Goal: Task Accomplishment & Management: Use online tool/utility

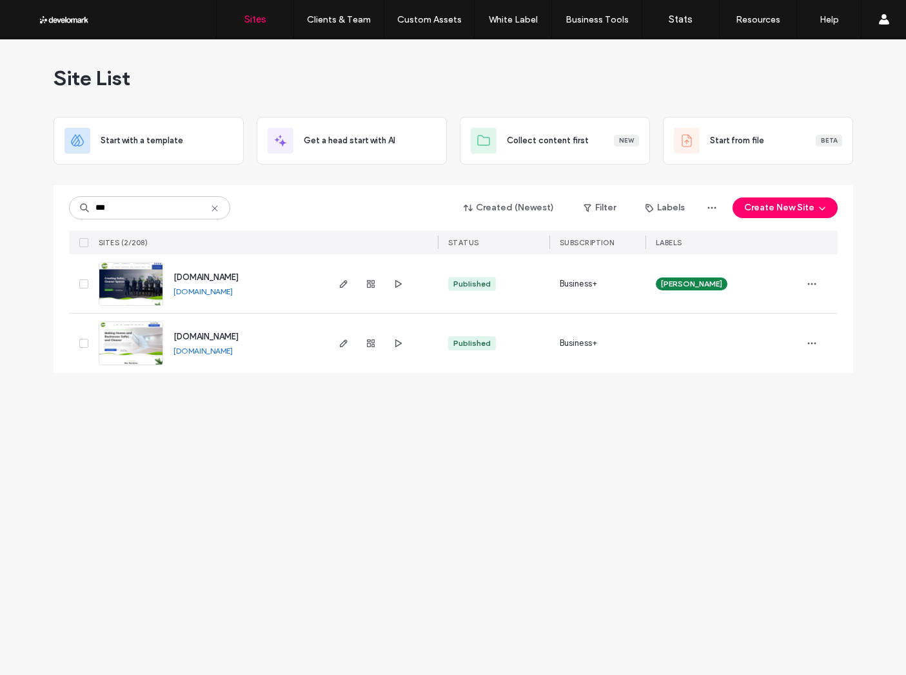
type input "***"
click at [239, 279] on span "www.biocleanct.com" at bounding box center [205, 277] width 65 height 10
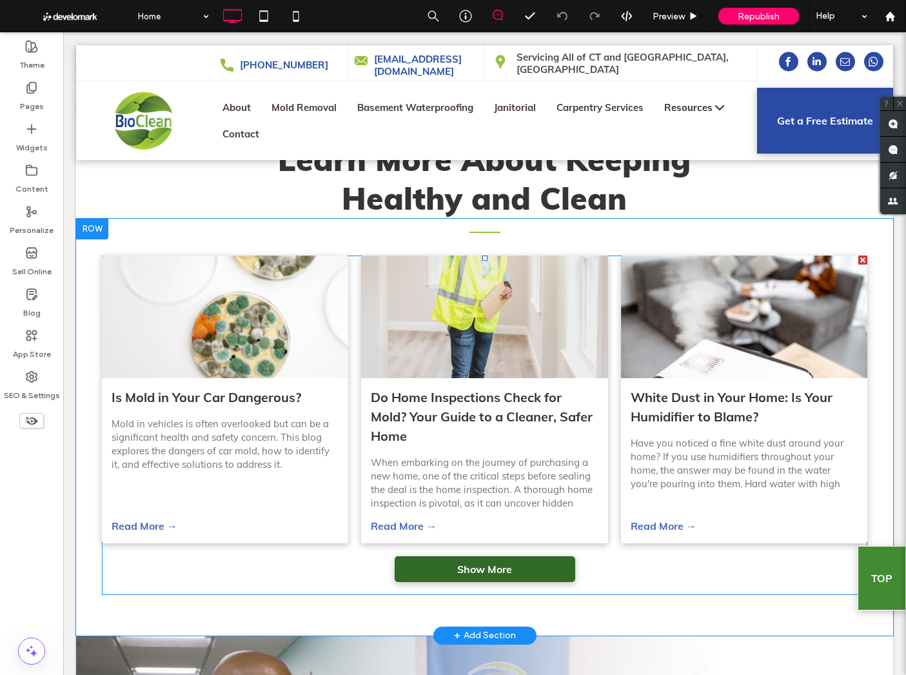
scroll to position [3524, 0]
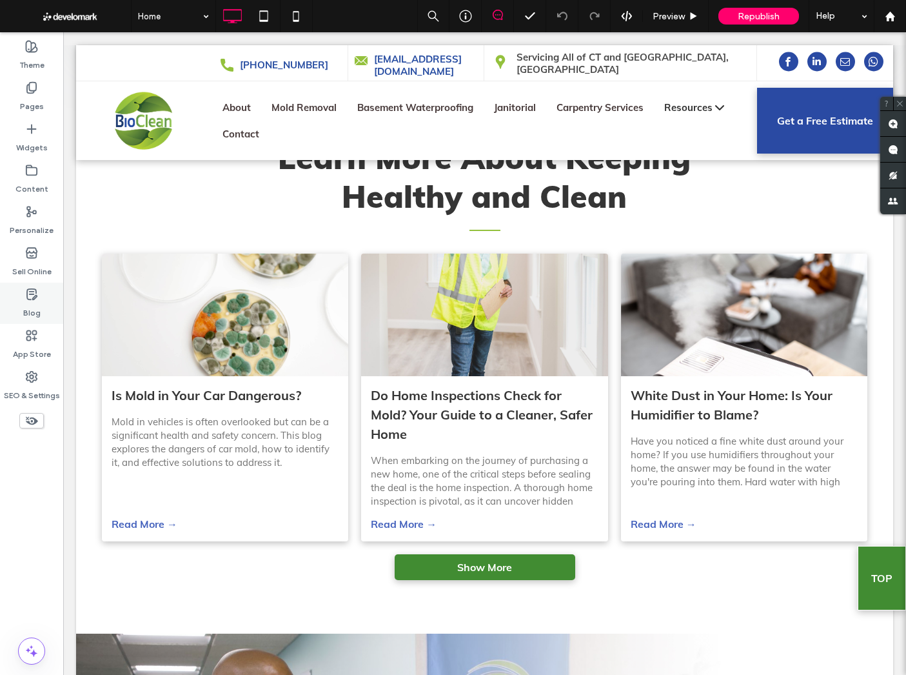
click at [35, 302] on label "Blog" at bounding box center [31, 310] width 17 height 18
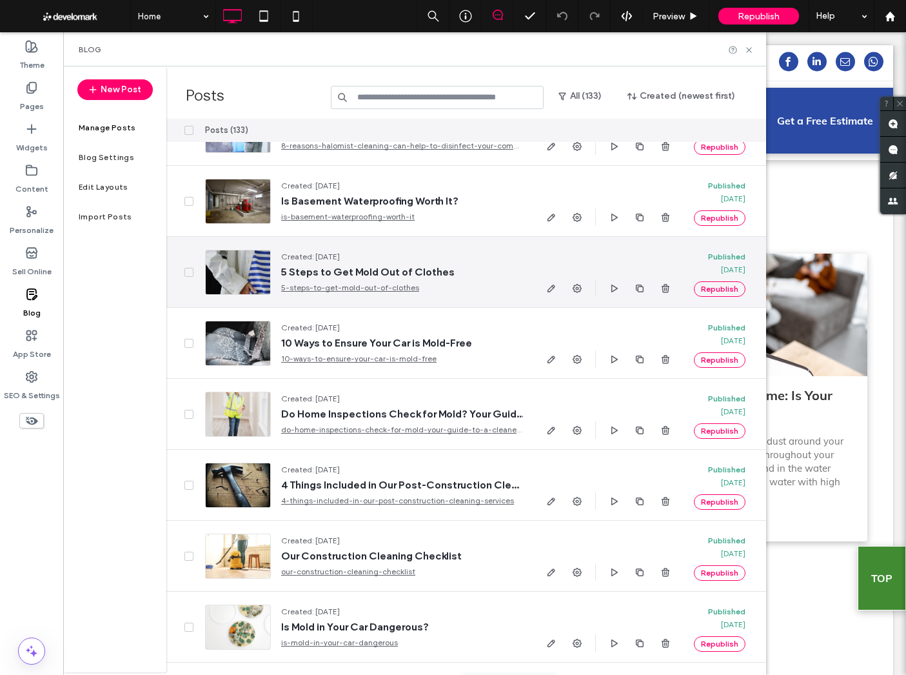
scroll to position [0, 0]
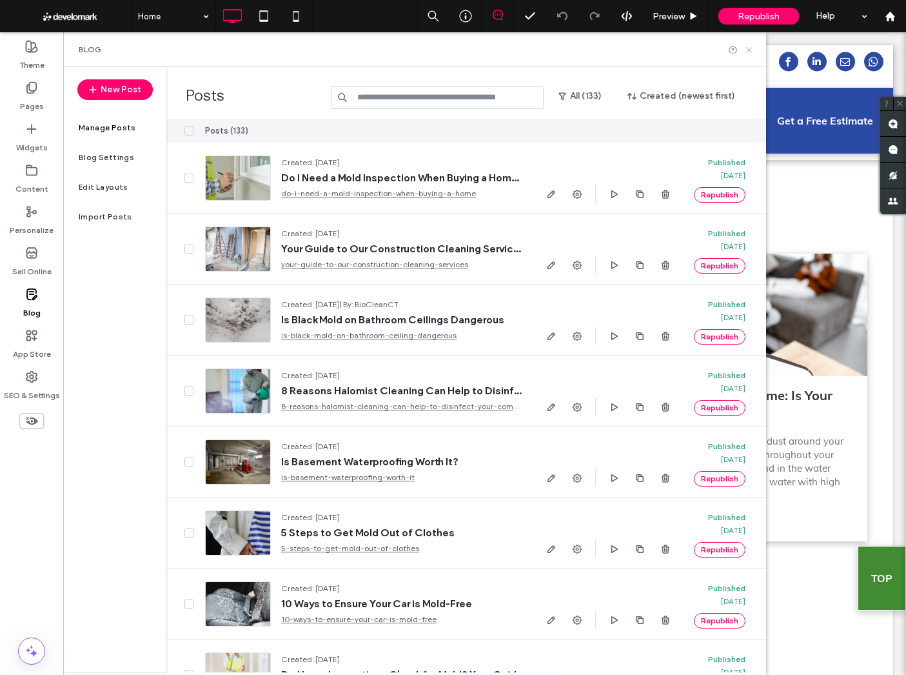
drag, startPoint x: 749, startPoint y: 50, endPoint x: 28, endPoint y: 515, distance: 858.5
click at [749, 50] on use at bounding box center [748, 49] width 5 height 5
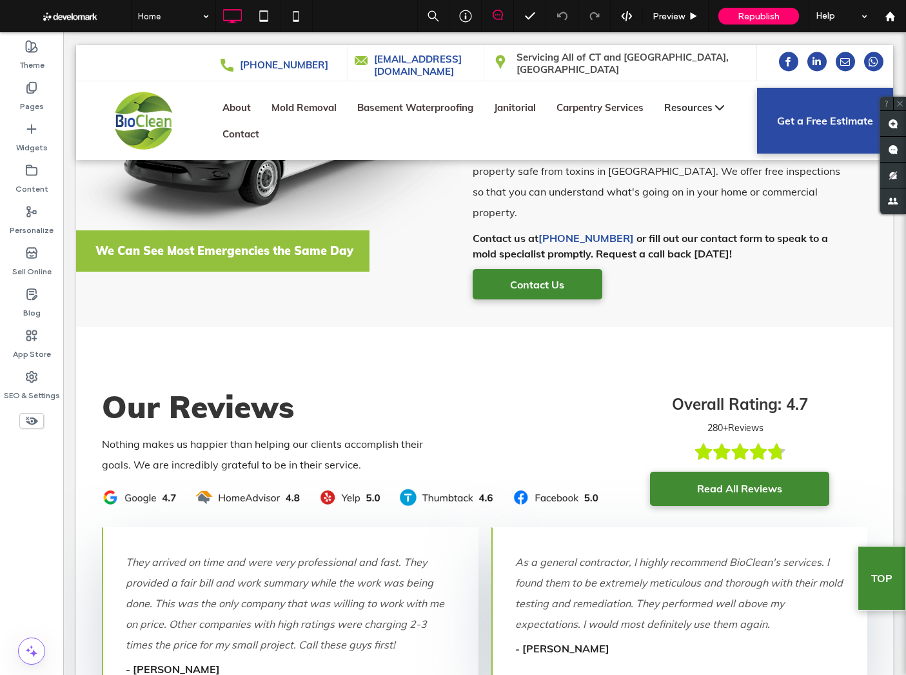
scroll to position [1804, 0]
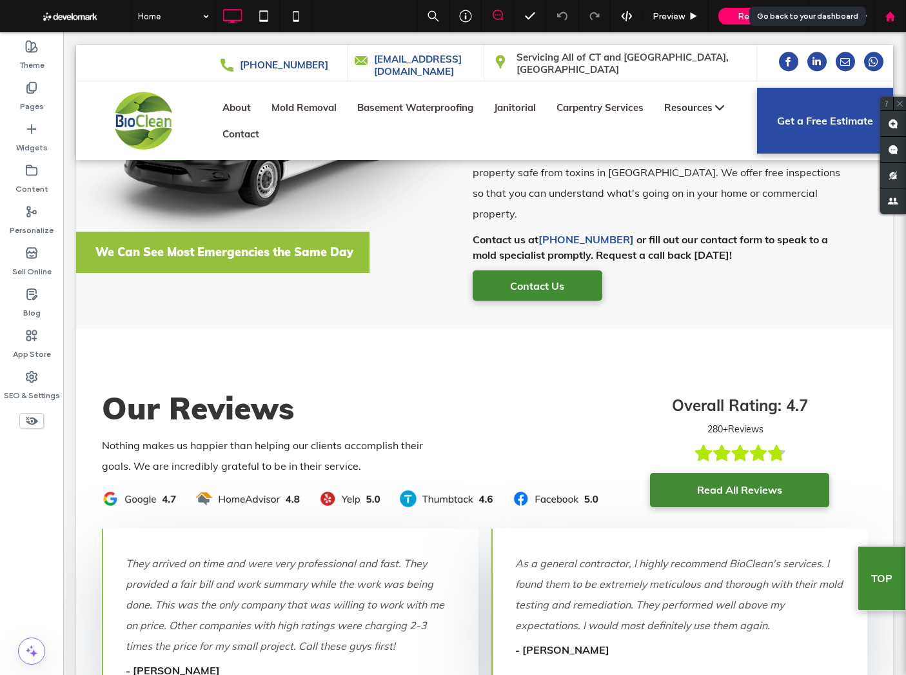
click at [899, 17] on div at bounding box center [890, 16] width 31 height 11
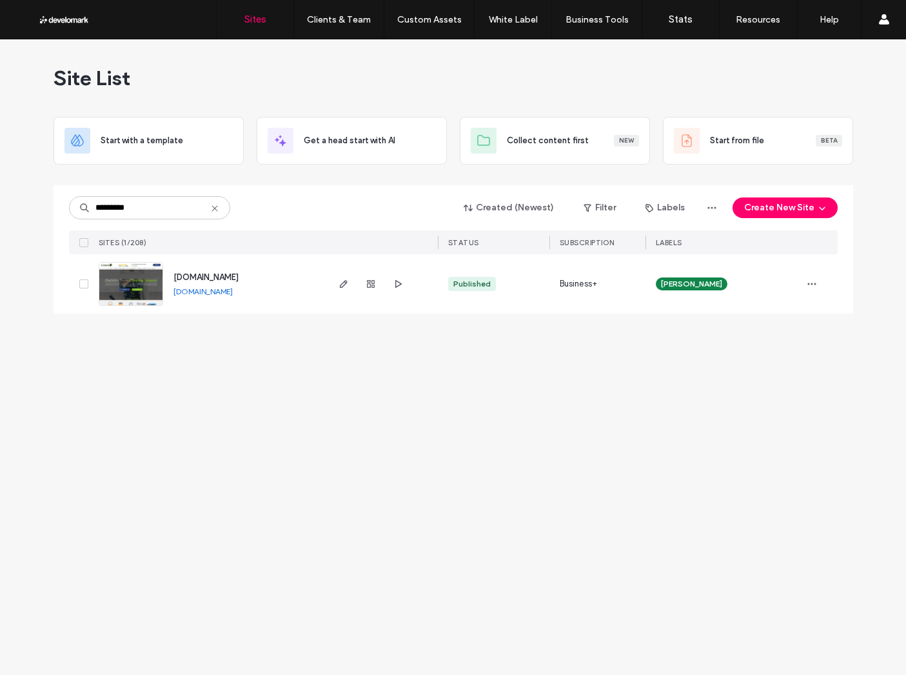
type input "*********"
drag, startPoint x: 196, startPoint y: 273, endPoint x: 272, endPoint y: 346, distance: 105.4
click at [196, 273] on span "www.charlotteplumbing.com" at bounding box center [205, 277] width 65 height 10
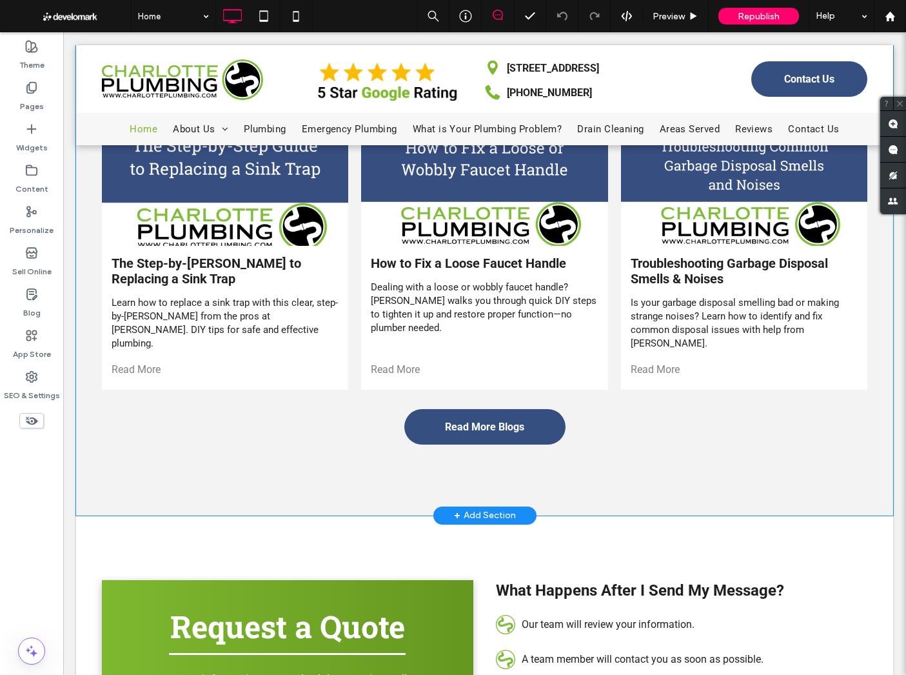
scroll to position [3802, 0]
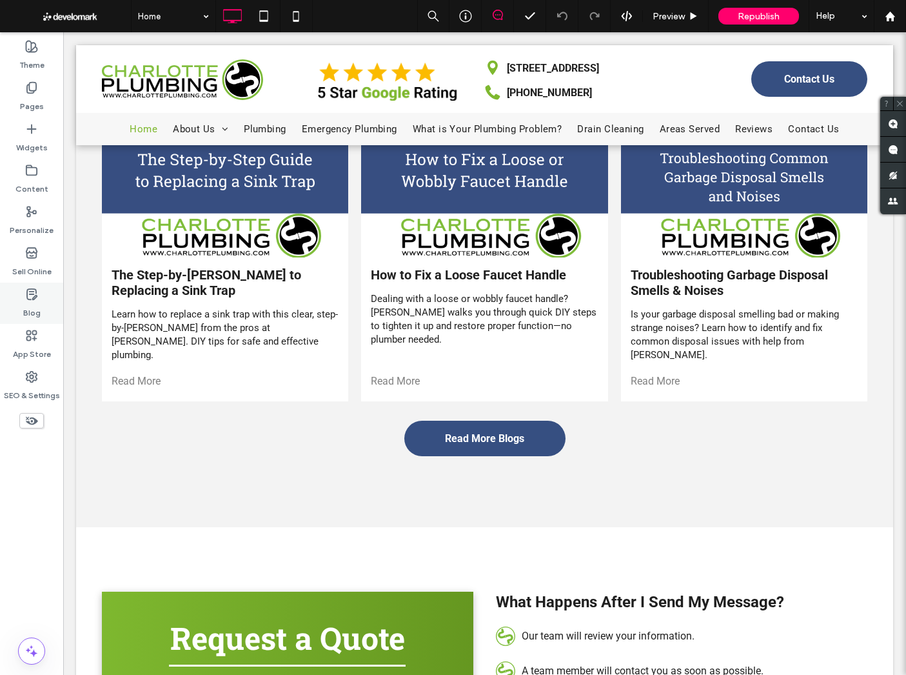
click at [32, 299] on icon at bounding box center [31, 294] width 13 height 13
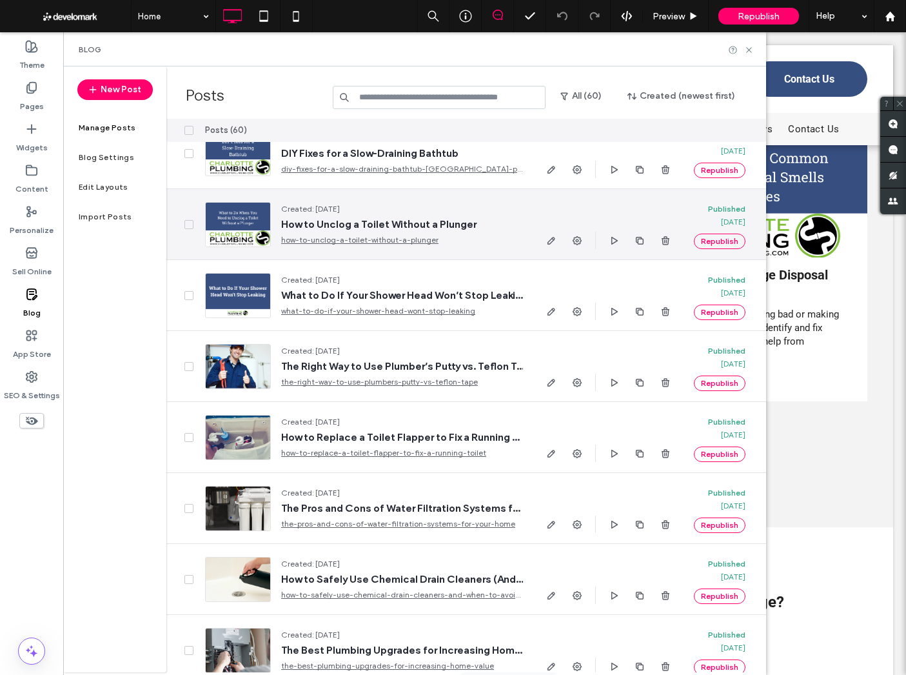
scroll to position [0, 0]
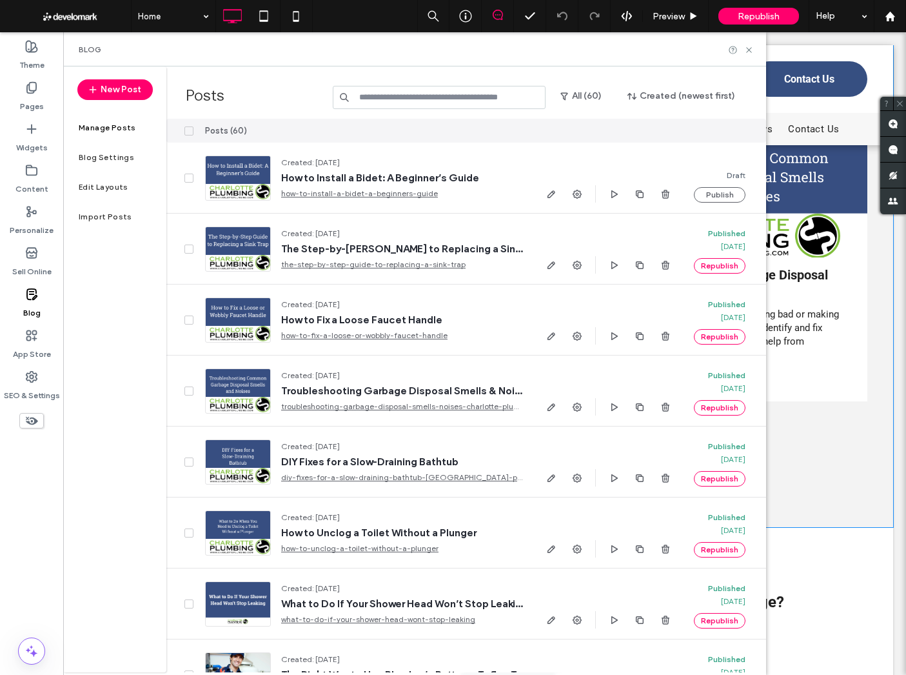
click at [822, 444] on div "Our Blog The Step-by-[PERSON_NAME] to Replacing a Sink Trap [DATE] Learn how to…" at bounding box center [484, 261] width 817 height 531
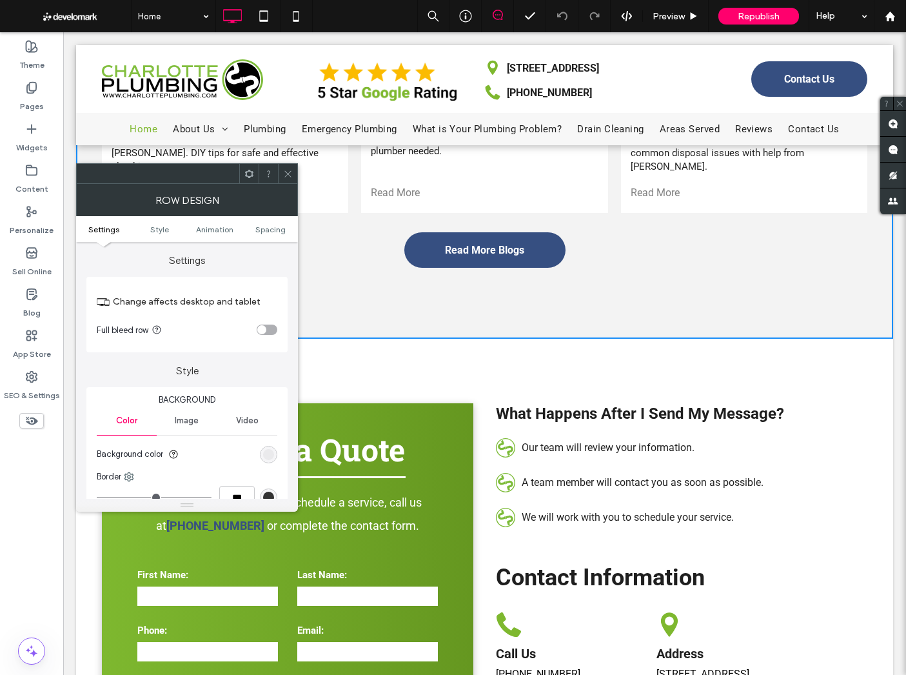
scroll to position [3986, 0]
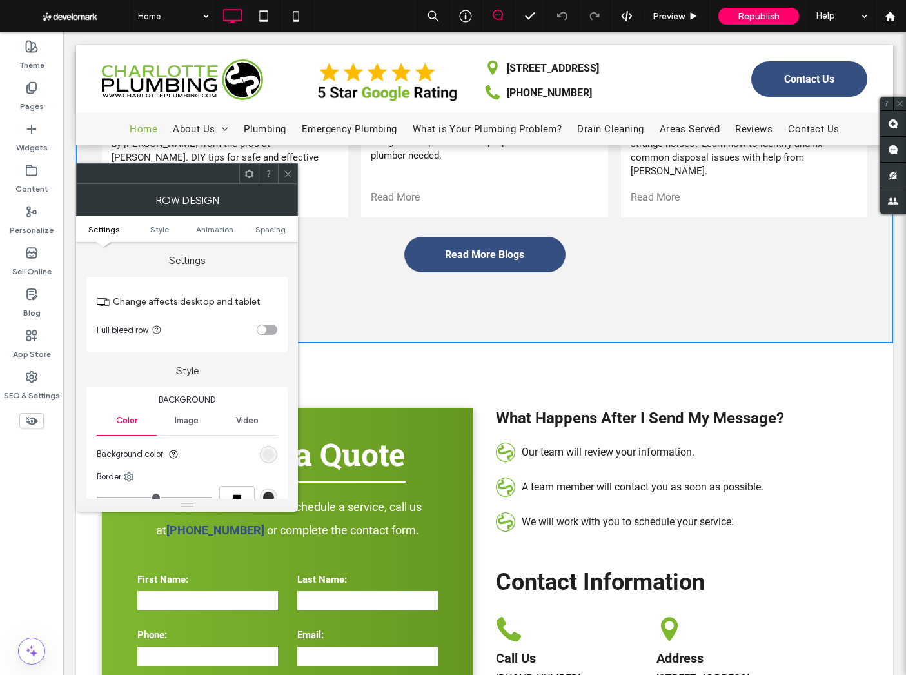
click at [283, 177] on icon at bounding box center [288, 174] width 10 height 10
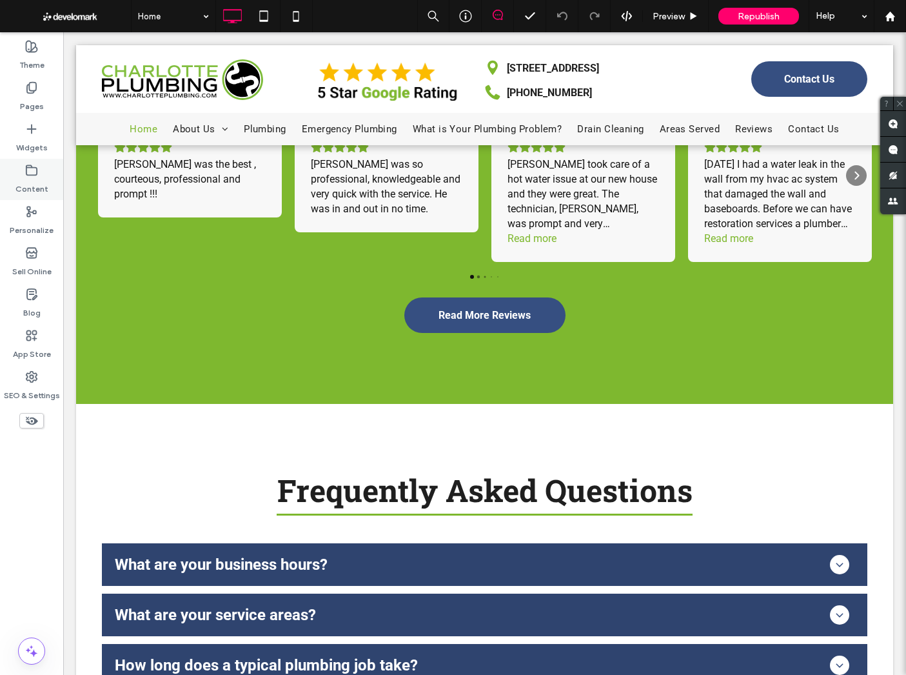
scroll to position [2418, 0]
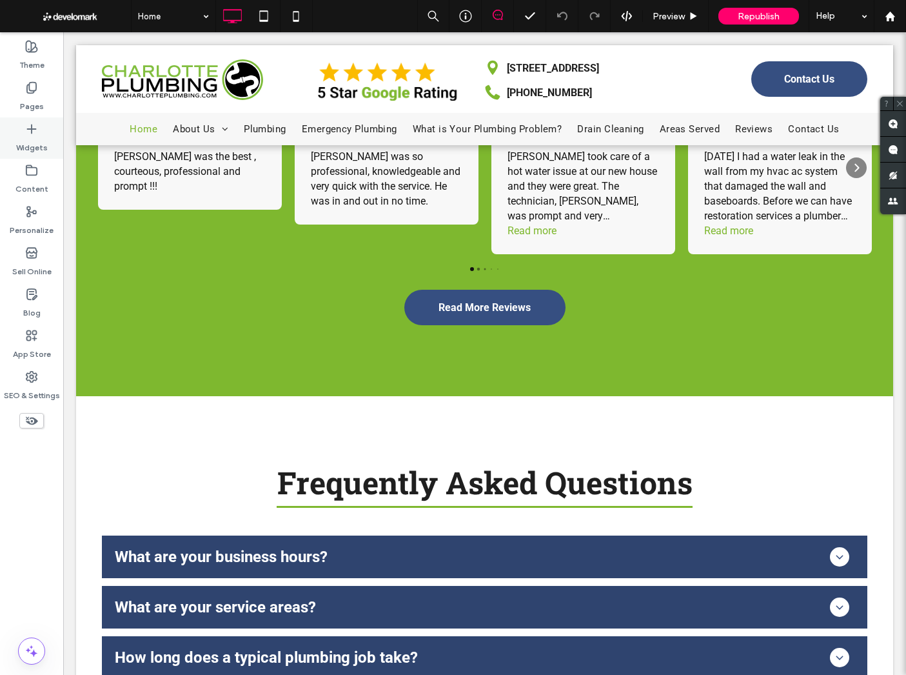
drag, startPoint x: 32, startPoint y: 88, endPoint x: 52, endPoint y: 134, distance: 50.0
click at [32, 88] on icon at bounding box center [31, 87] width 13 height 13
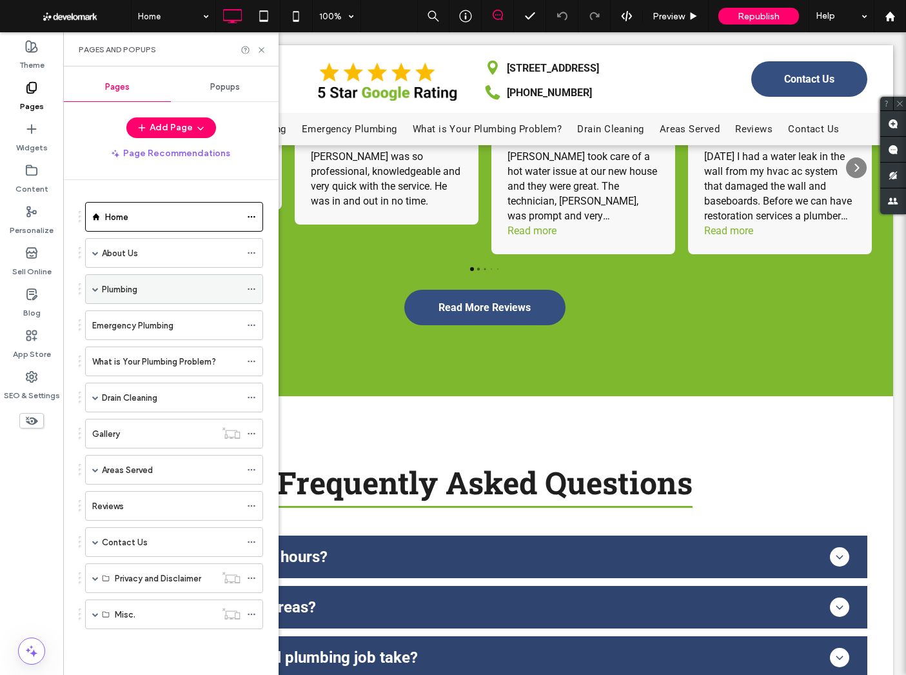
click at [95, 287] on span at bounding box center [95, 289] width 6 height 6
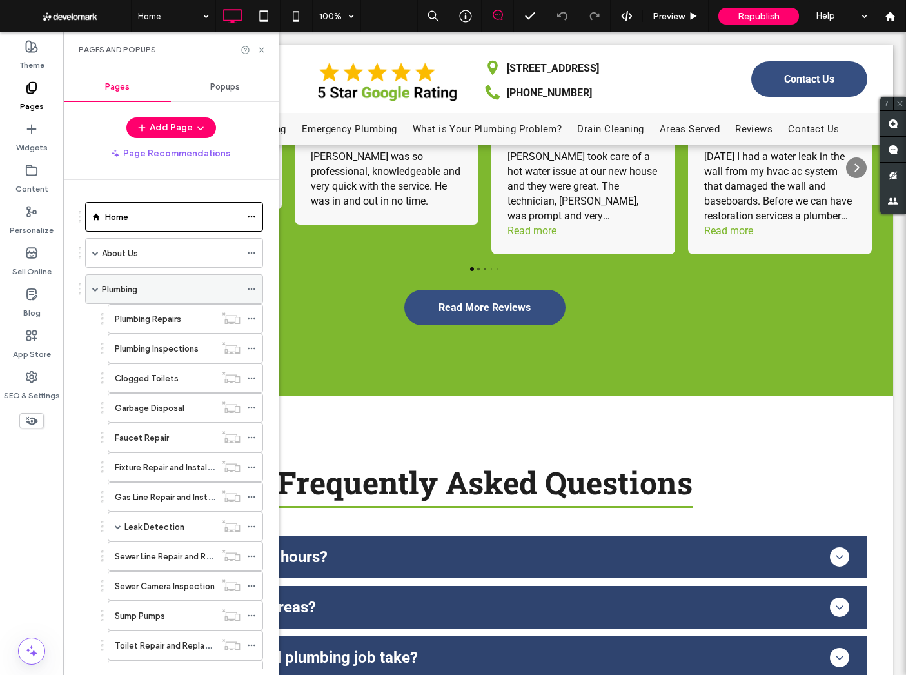
scroll to position [28, 0]
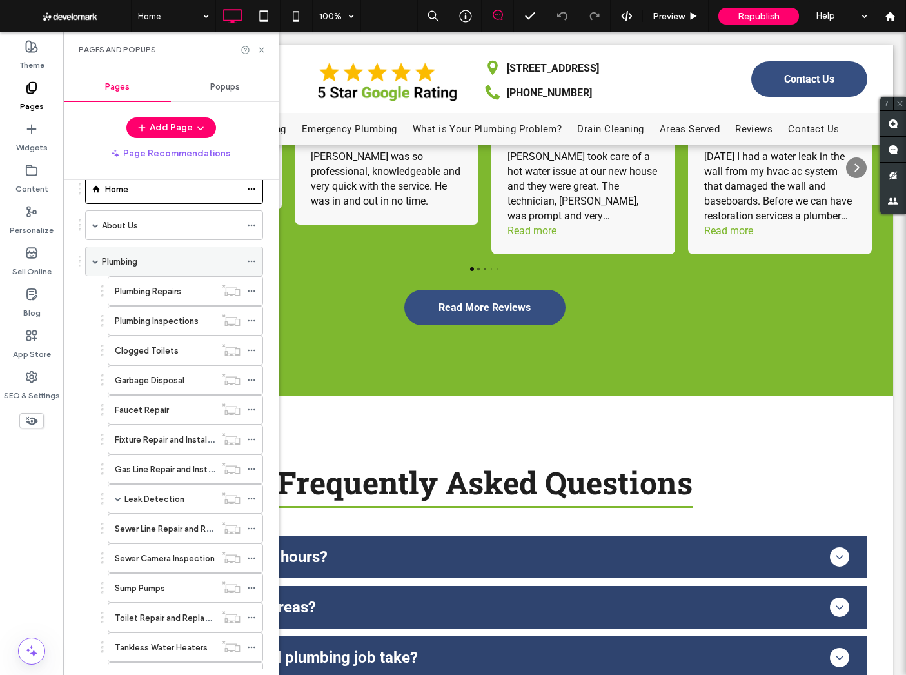
click at [144, 267] on div "Plumbing" at bounding box center [171, 262] width 139 height 14
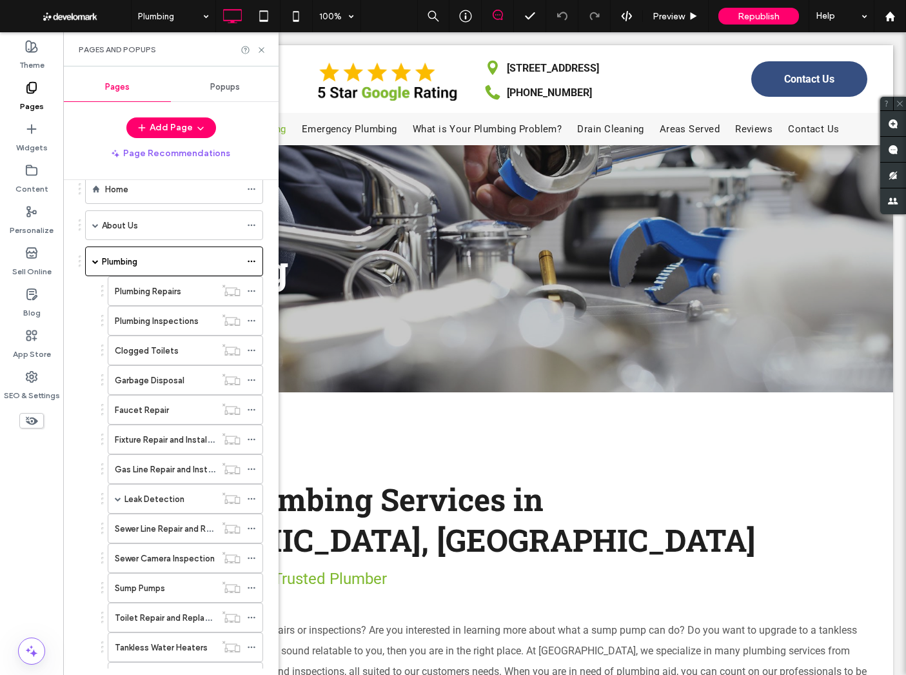
scroll to position [0, 0]
click at [179, 294] on label "Plumbing Repairs" at bounding box center [148, 291] width 66 height 23
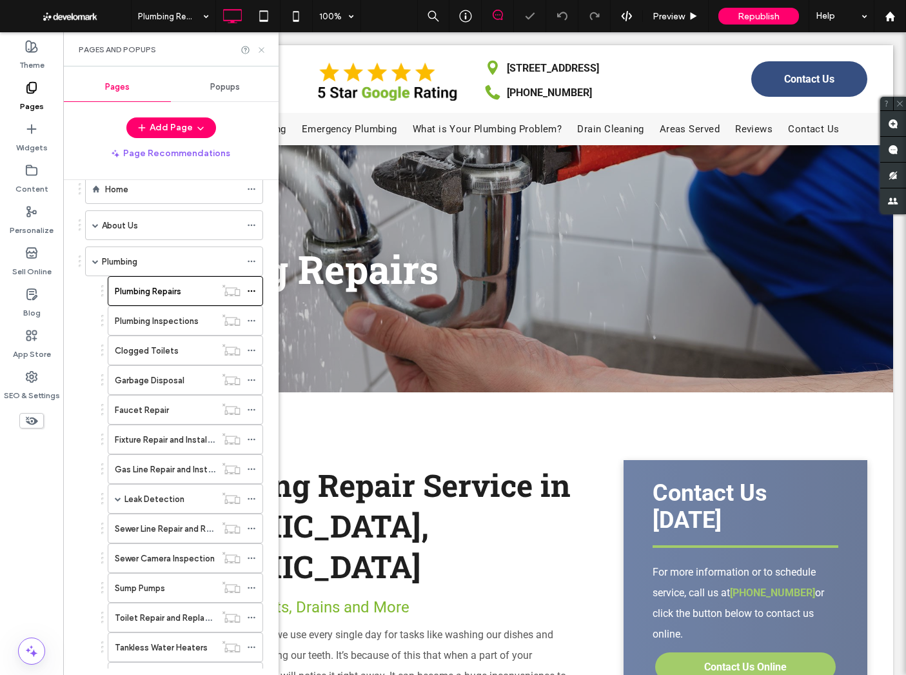
click at [261, 50] on use at bounding box center [261, 49] width 5 height 5
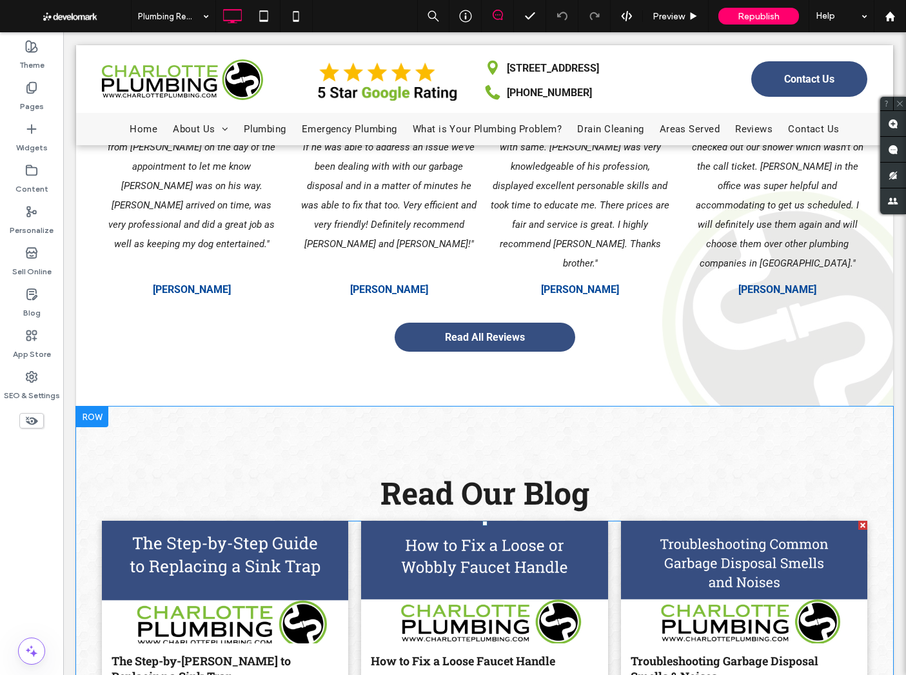
scroll to position [3063, 0]
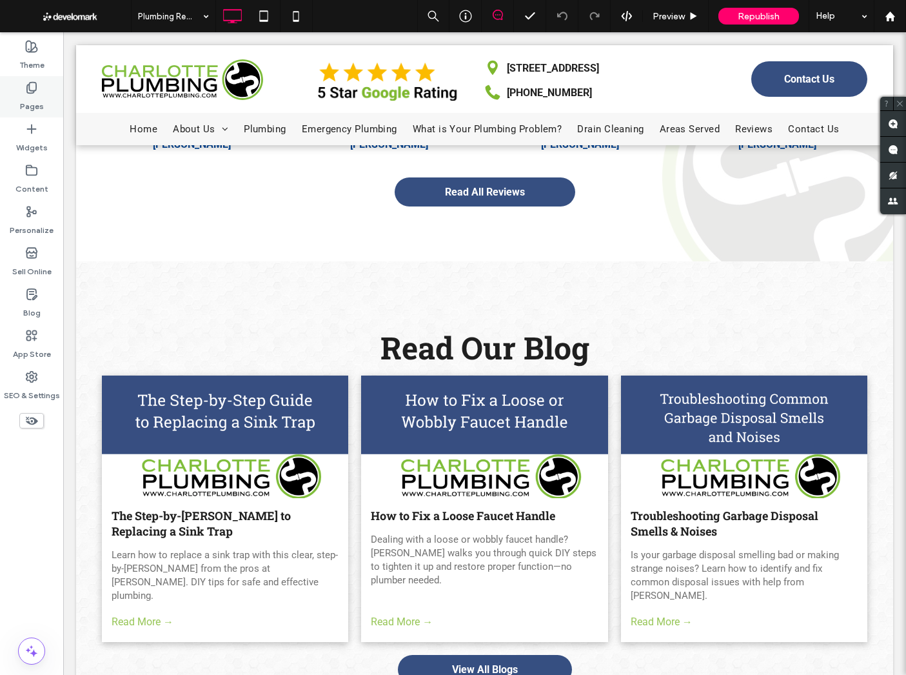
click at [20, 106] on div "Pages" at bounding box center [31, 96] width 63 height 41
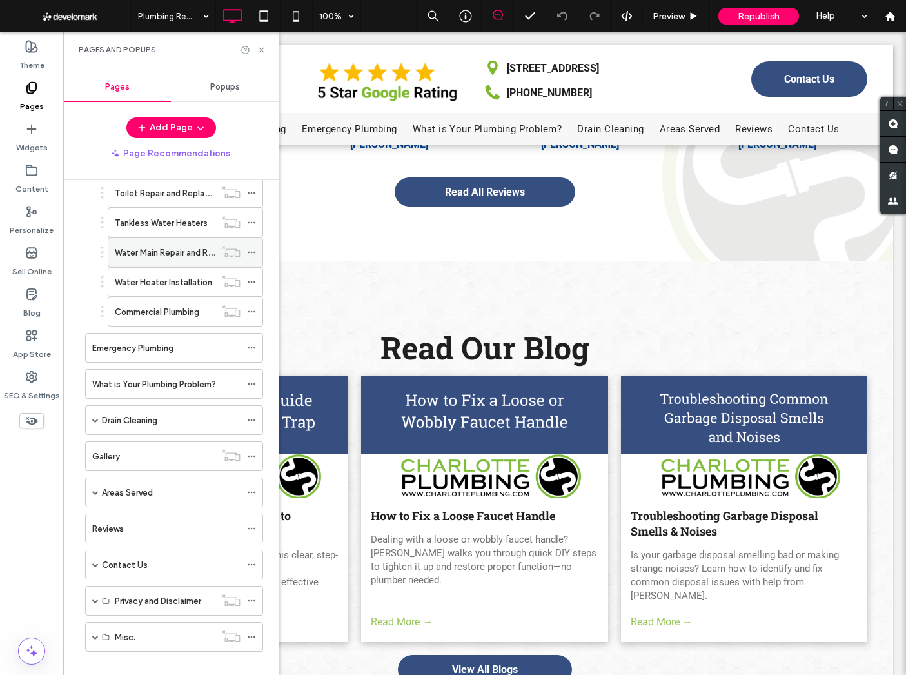
scroll to position [468, 0]
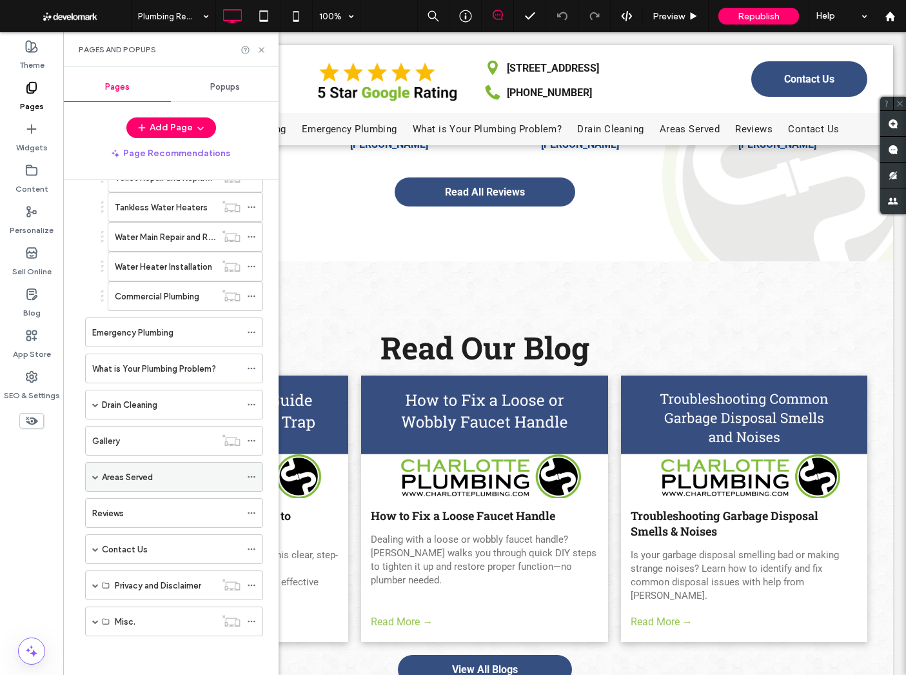
click at [99, 475] on div "Areas Served" at bounding box center [174, 477] width 178 height 30
drag, startPoint x: 116, startPoint y: 477, endPoint x: 104, endPoint y: 477, distance: 11.6
click at [116, 477] on label "Areas Served" at bounding box center [127, 477] width 51 height 23
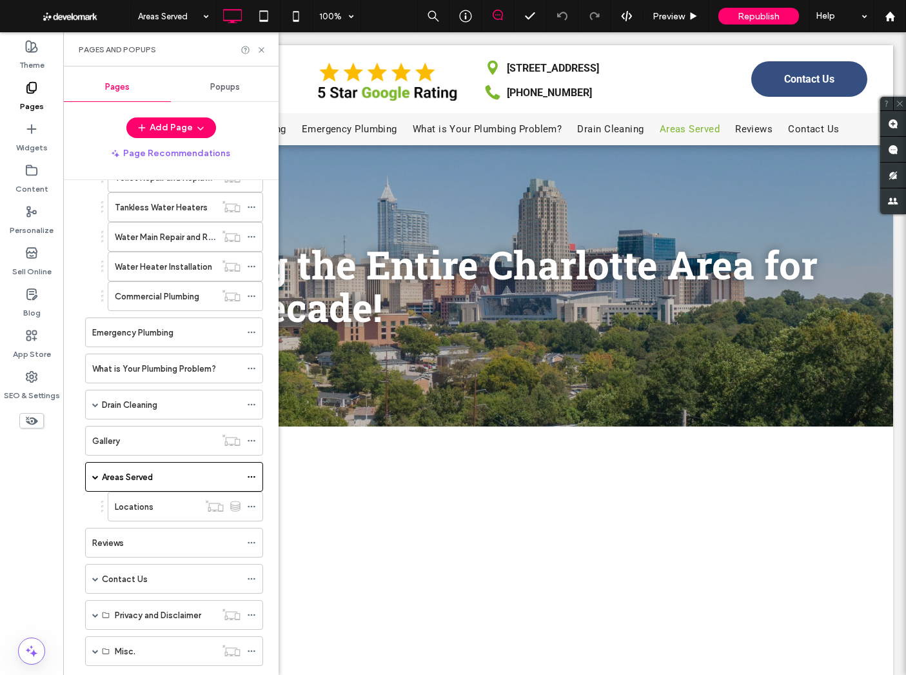
scroll to position [0, 0]
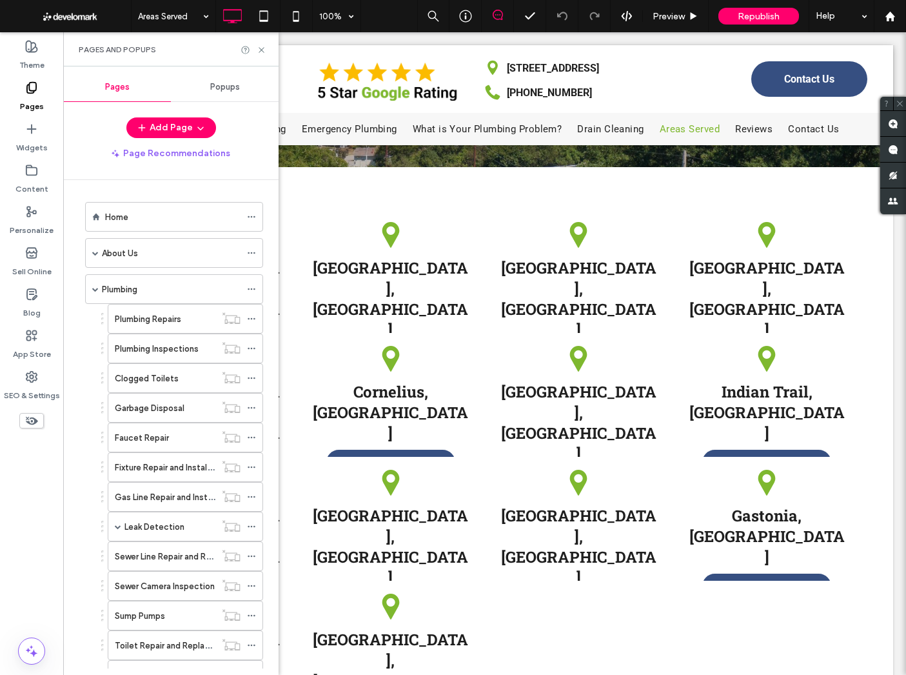
click at [157, 210] on div "Home" at bounding box center [172, 217] width 135 height 14
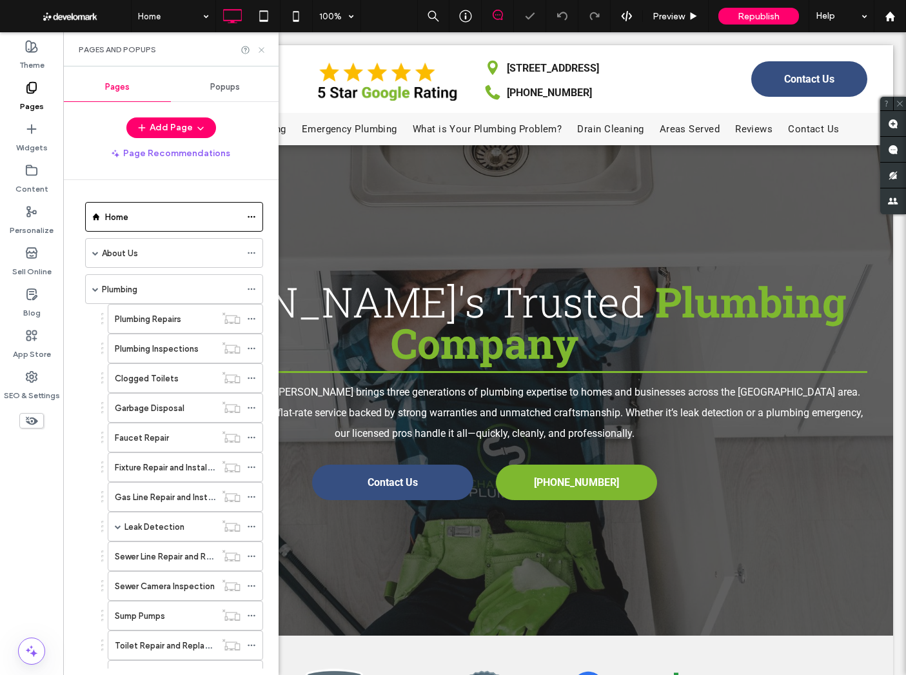
click at [262, 50] on use at bounding box center [261, 49] width 5 height 5
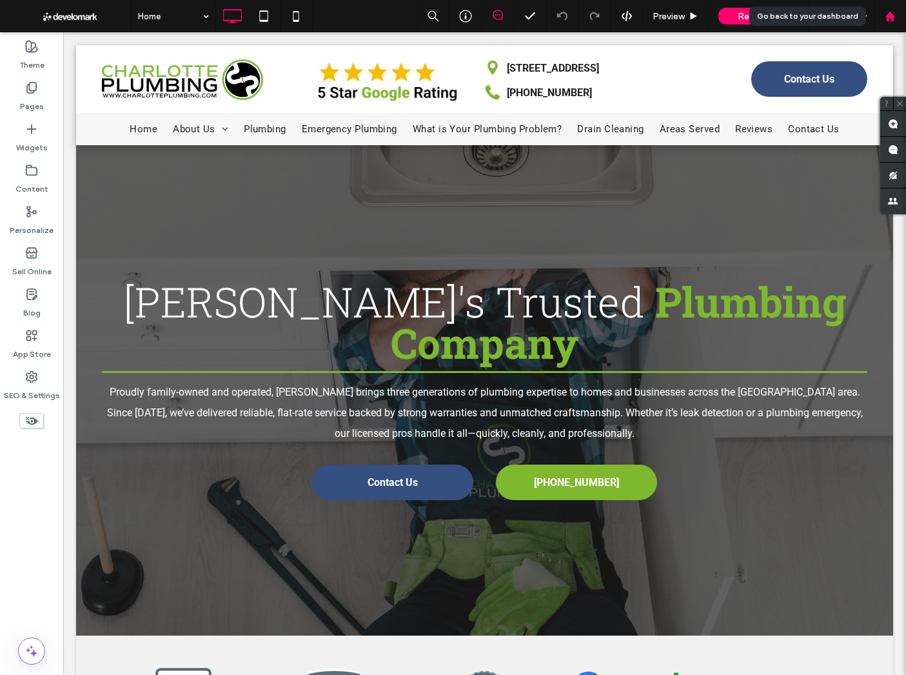
click at [880, 6] on div at bounding box center [890, 16] width 32 height 32
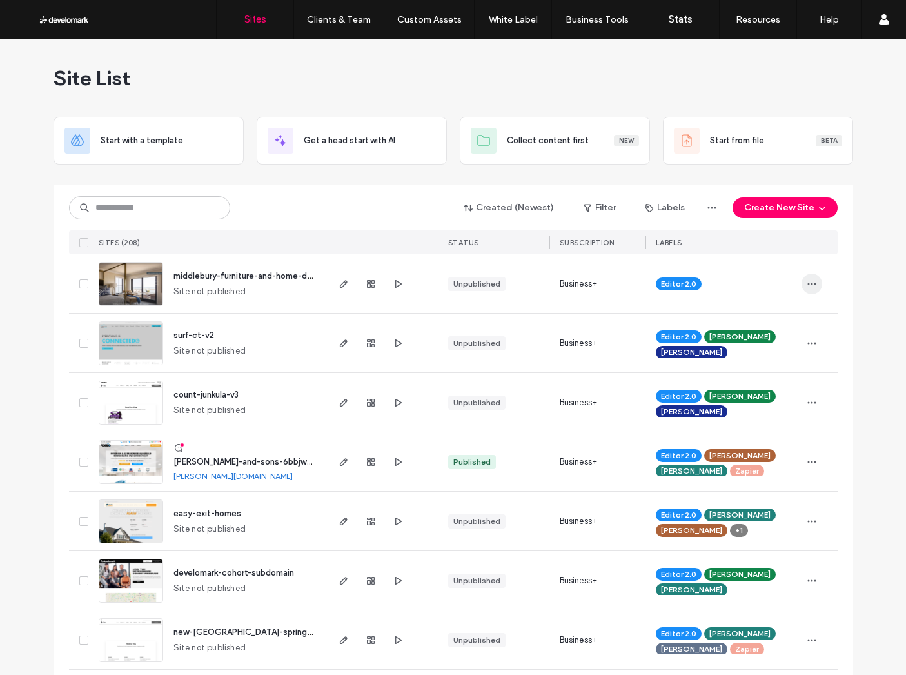
click at [807, 286] on icon "button" at bounding box center [812, 284] width 10 height 10
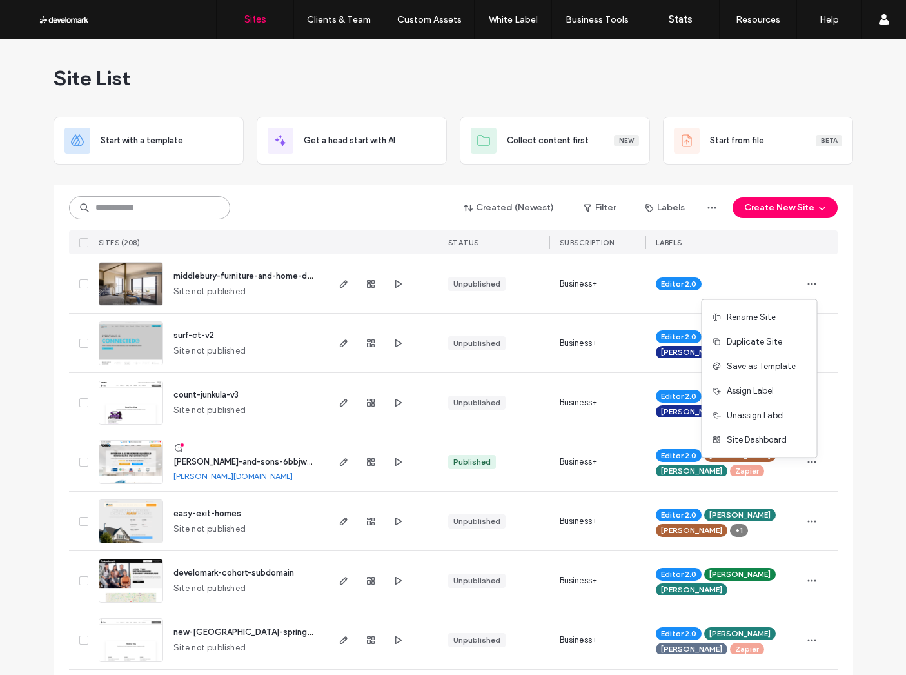
click at [155, 209] on input at bounding box center [149, 207] width 161 height 23
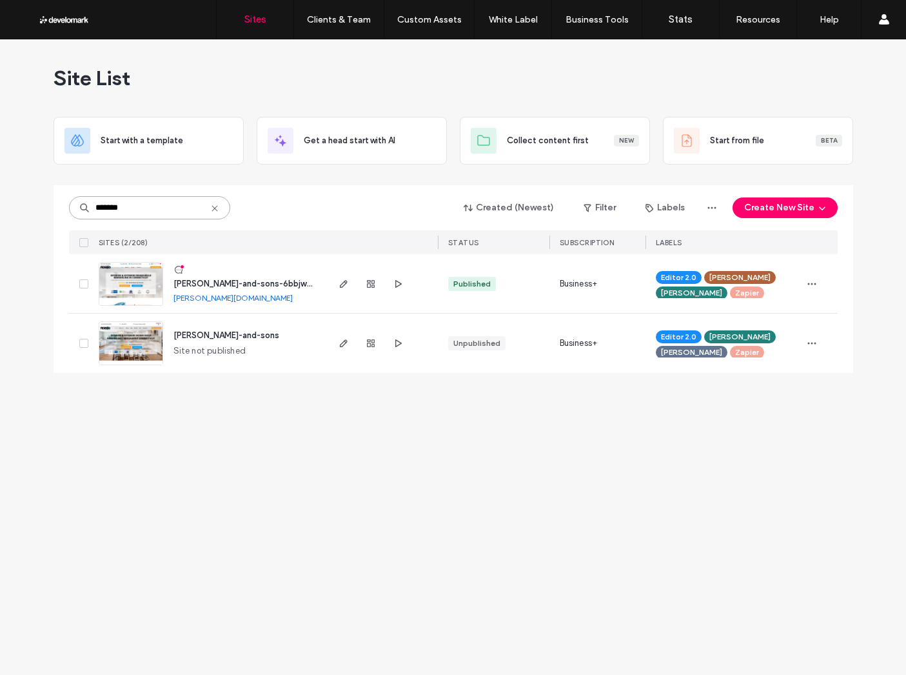
type input "*******"
click at [221, 284] on span "daryl-fiderio-and-sons-6bbjwgn8c-v1" at bounding box center [255, 284] width 164 height 10
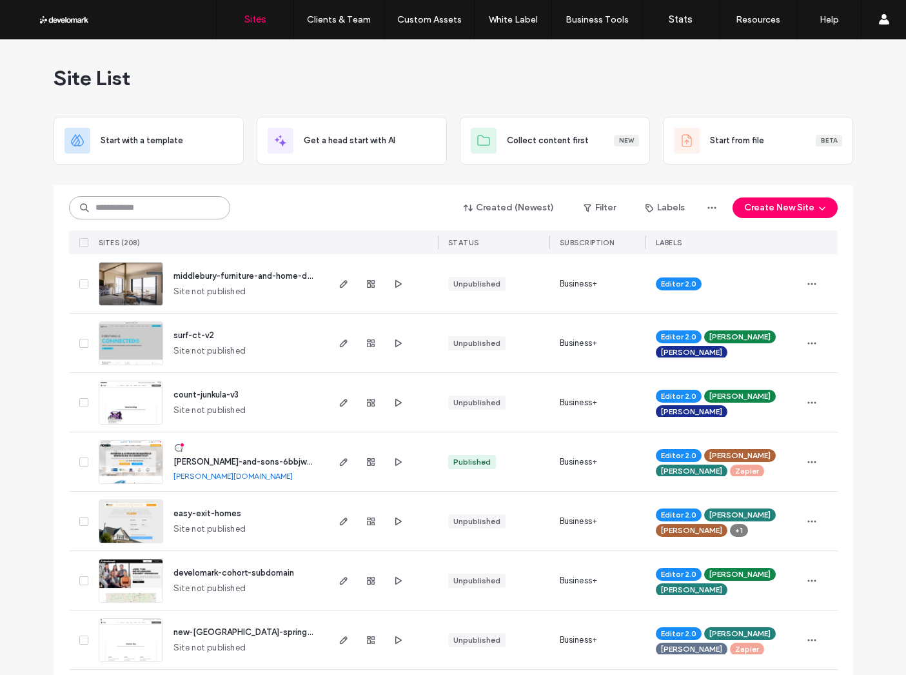
click at [125, 207] on input at bounding box center [149, 207] width 161 height 23
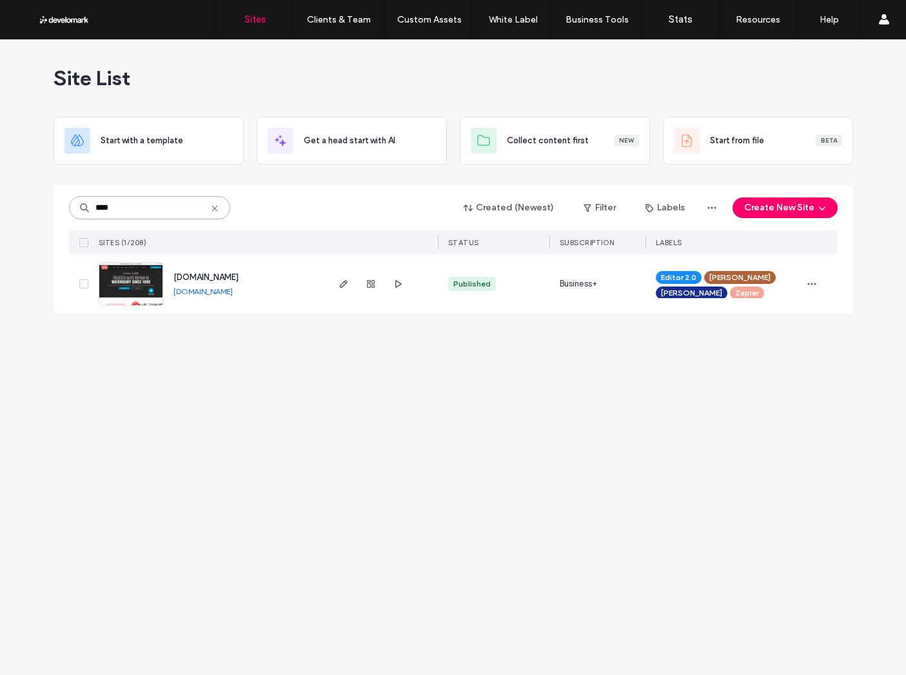
type input "****"
click at [237, 276] on span "www.morrellmuffler.com" at bounding box center [205, 277] width 65 height 10
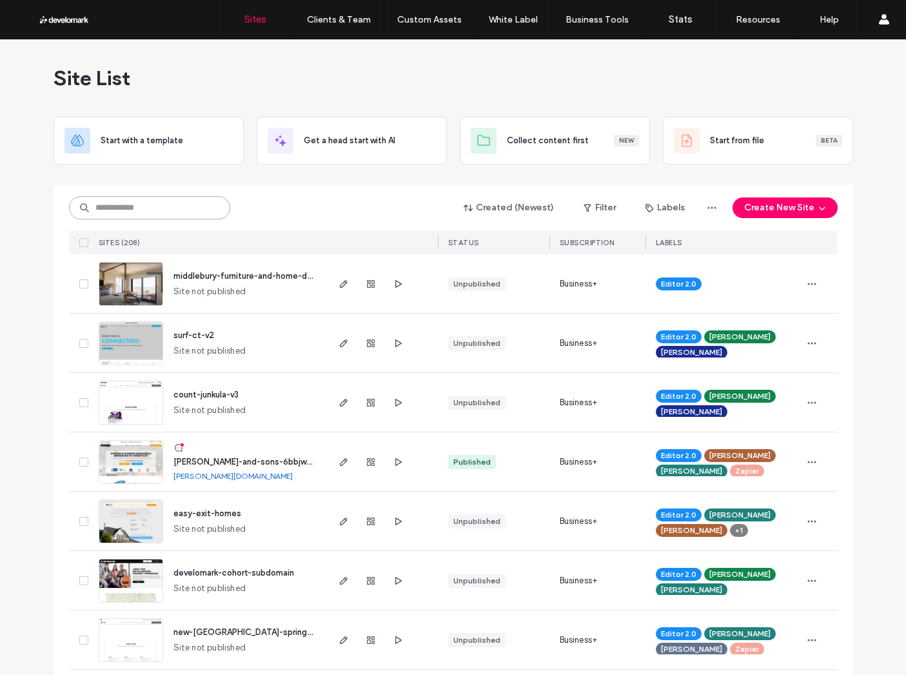
click at [123, 202] on input at bounding box center [149, 207] width 161 height 23
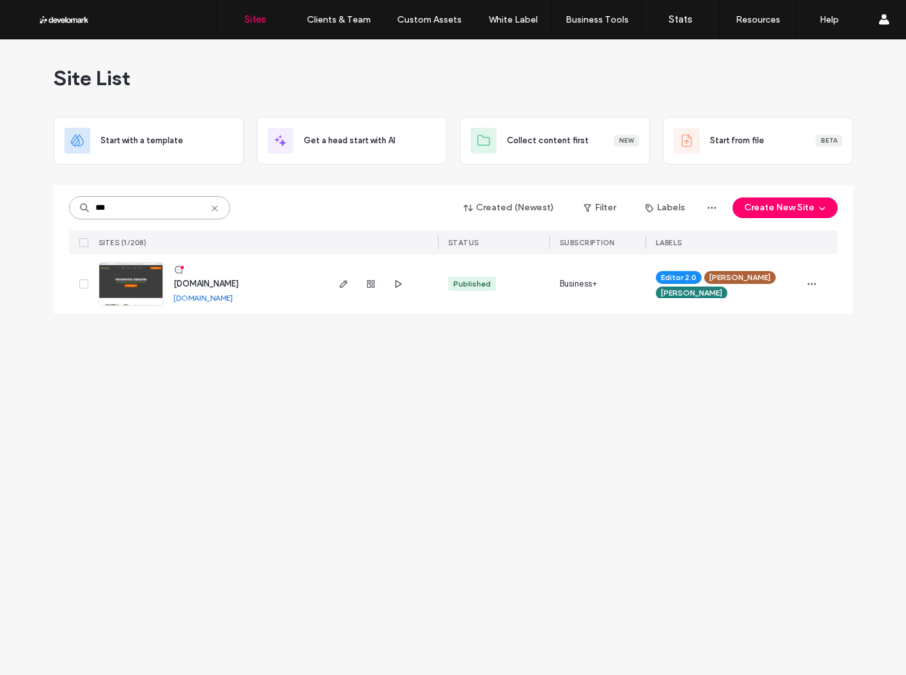
type input "***"
click at [191, 282] on span "www.asfllc.net" at bounding box center [205, 284] width 65 height 10
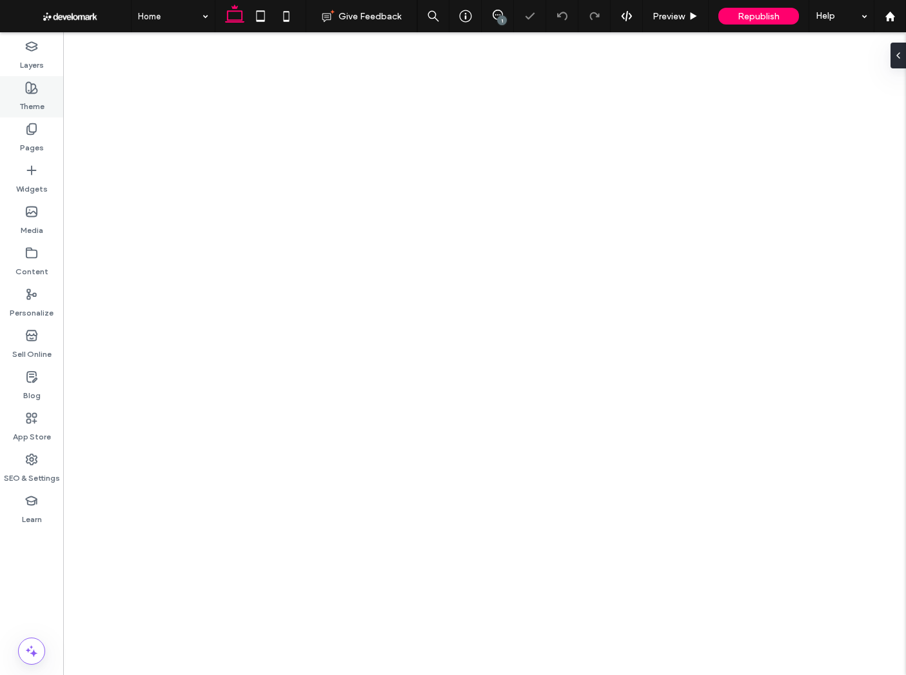
click at [41, 102] on label "Theme" at bounding box center [31, 103] width 25 height 18
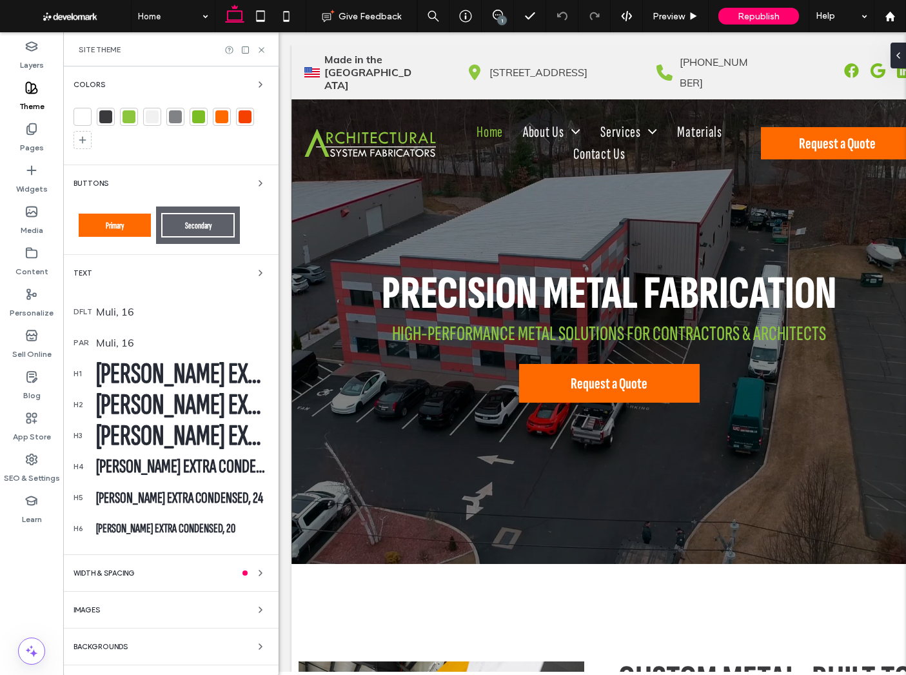
click at [188, 369] on div "[PERSON_NAME] Extra Condensed, 72" at bounding box center [182, 373] width 172 height 35
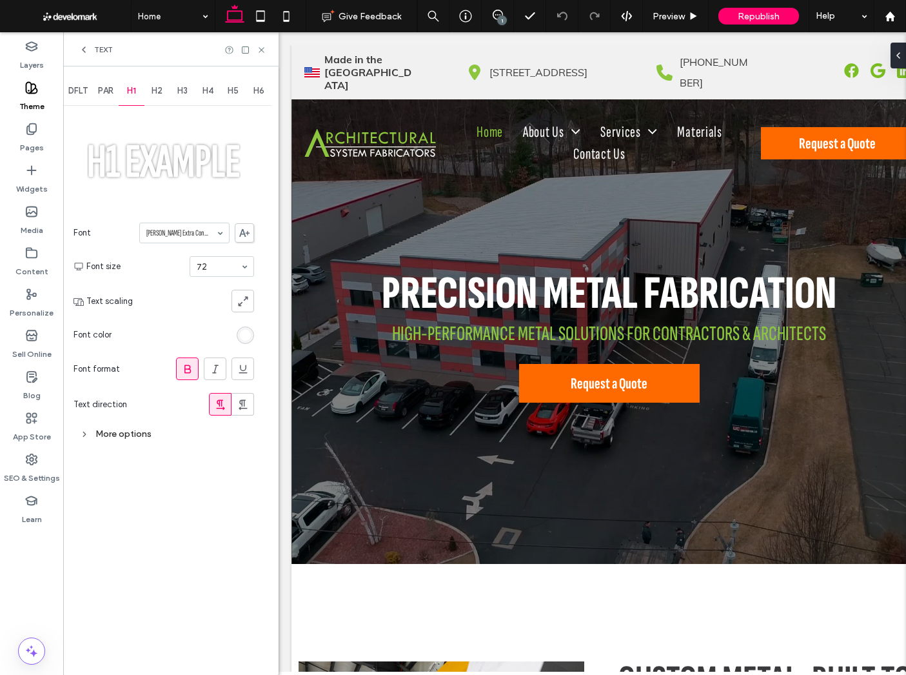
drag, startPoint x: 103, startPoint y: 430, endPoint x: 112, endPoint y: 439, distance: 12.8
click at [103, 430] on div "More options" at bounding box center [164, 433] width 181 height 17
click at [144, 425] on div "Less options" at bounding box center [164, 433] width 181 height 17
click at [83, 47] on icon at bounding box center [84, 50] width 10 height 10
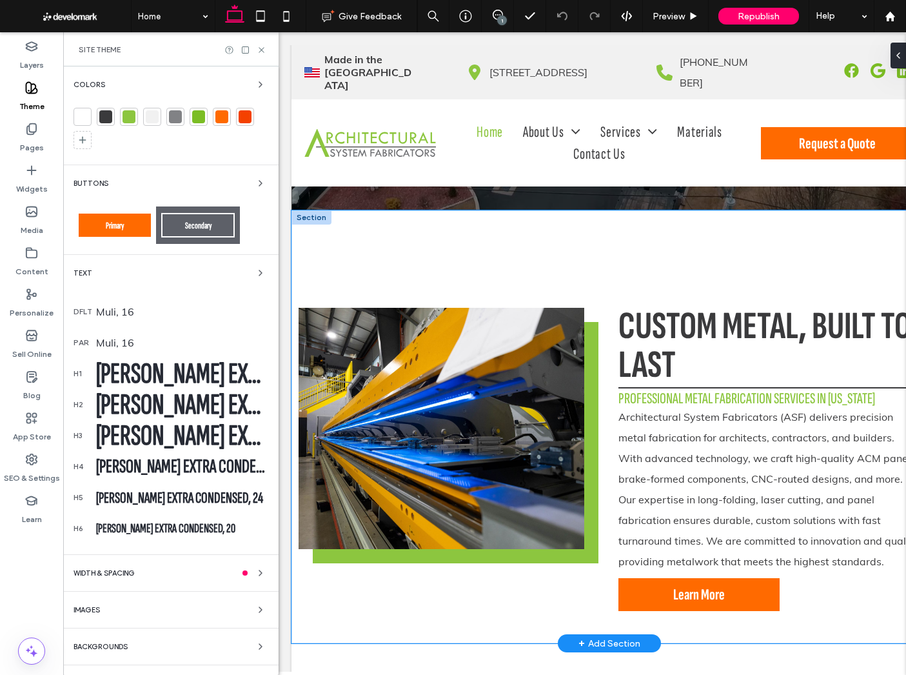
scroll to position [420, 0]
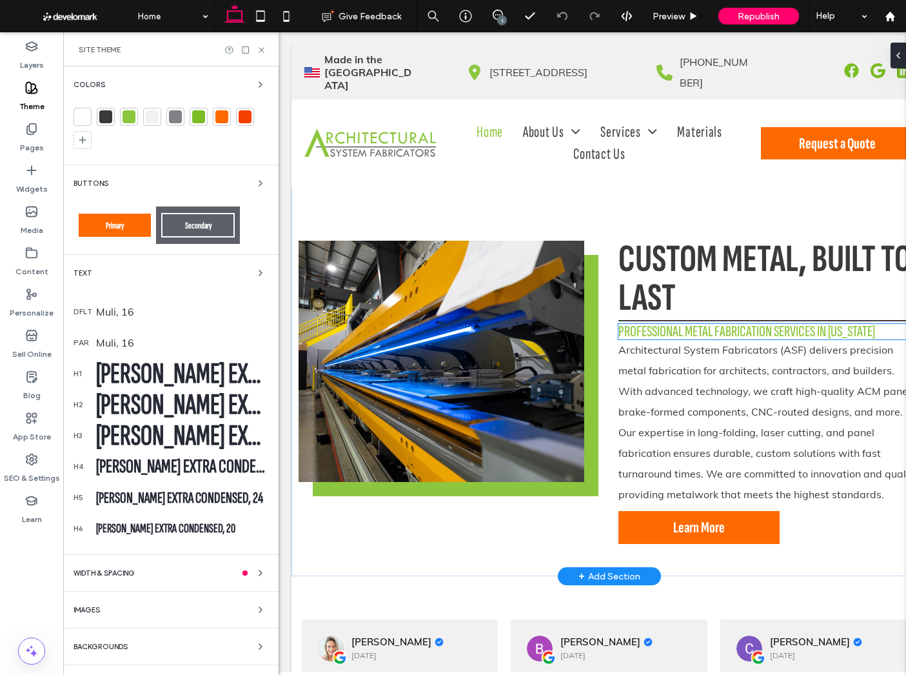
click at [817, 336] on span "Professional Metal fabrication services in [US_STATE]" at bounding box center [746, 331] width 257 height 19
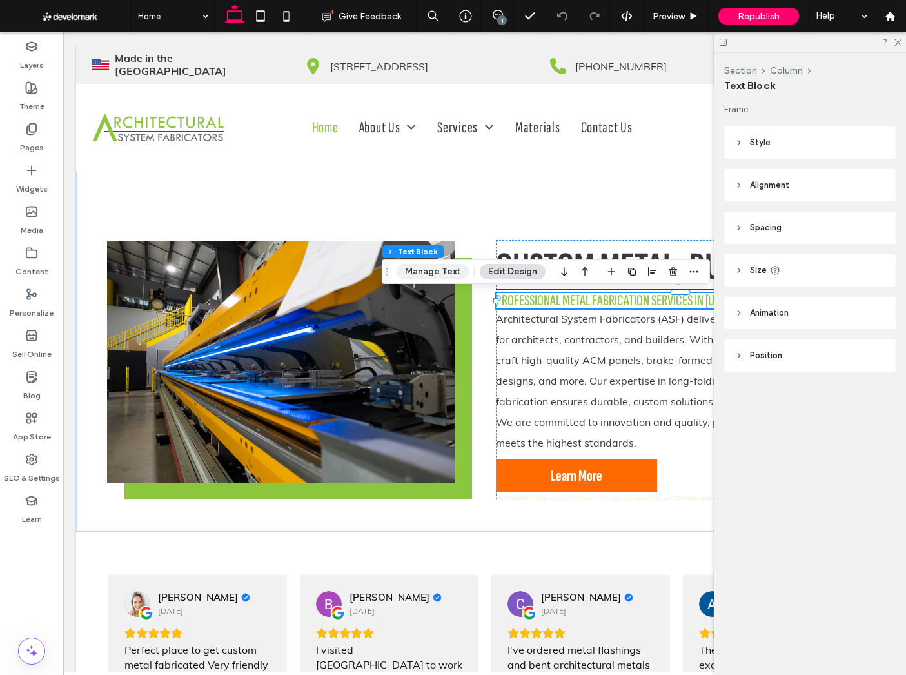
click at [446, 273] on button "Manage Text" at bounding box center [433, 271] width 72 height 15
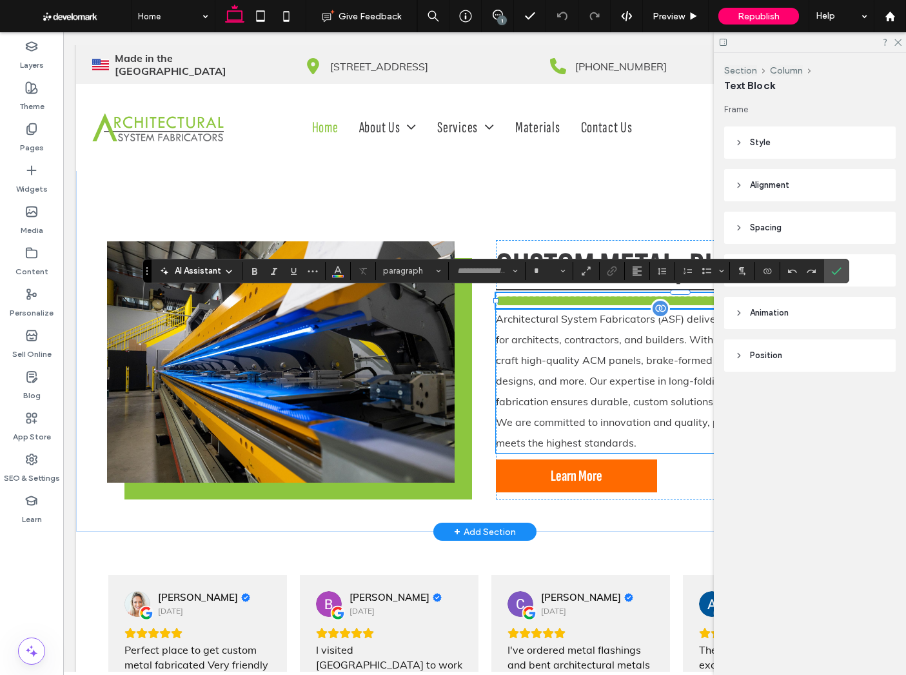
type input "**********"
type input "**"
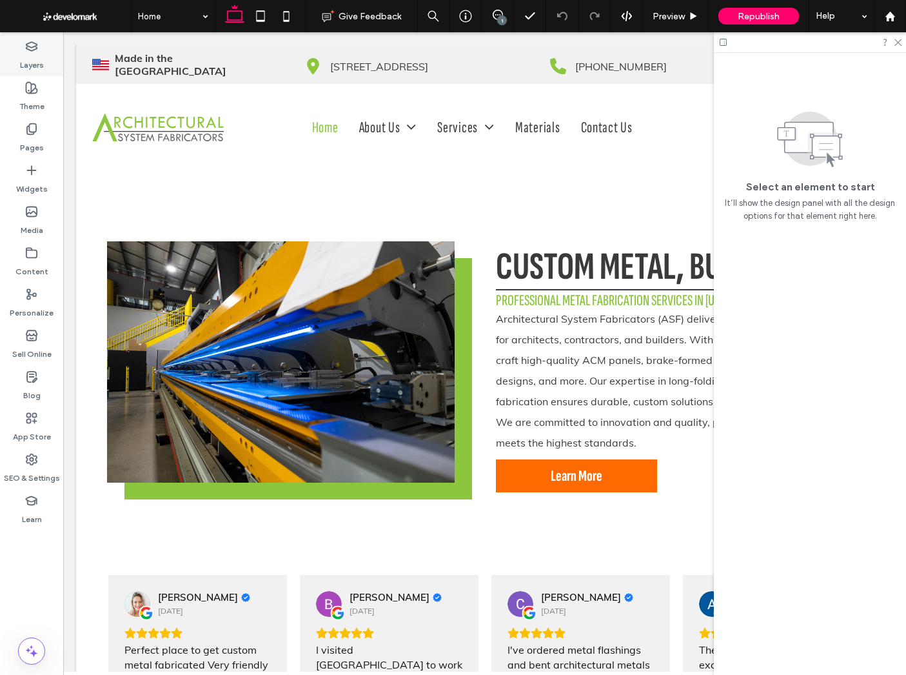
click at [20, 62] on label "Layers" at bounding box center [32, 62] width 24 height 18
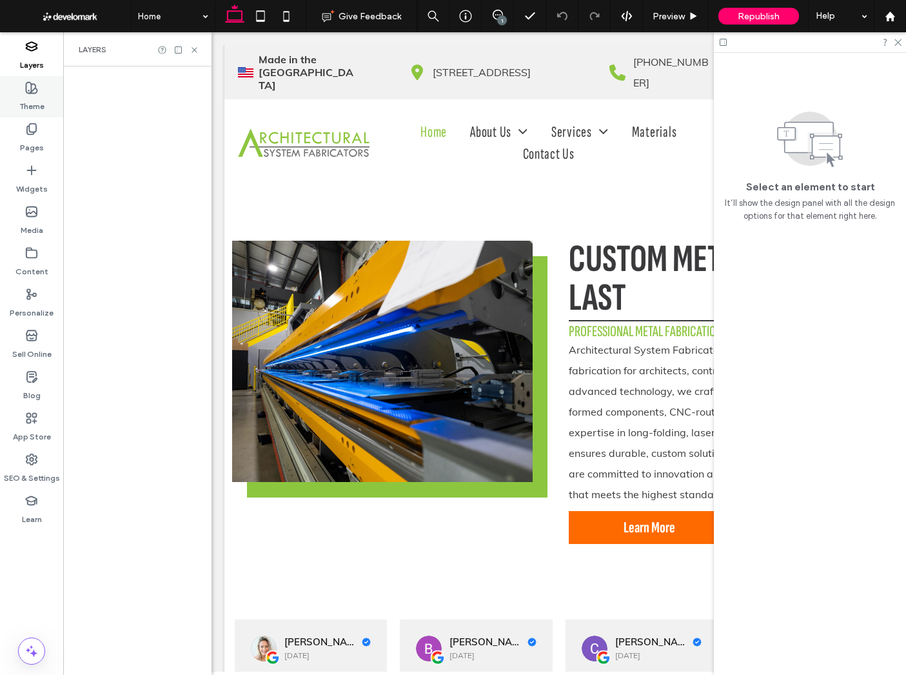
click at [21, 99] on label "Theme" at bounding box center [31, 103] width 25 height 18
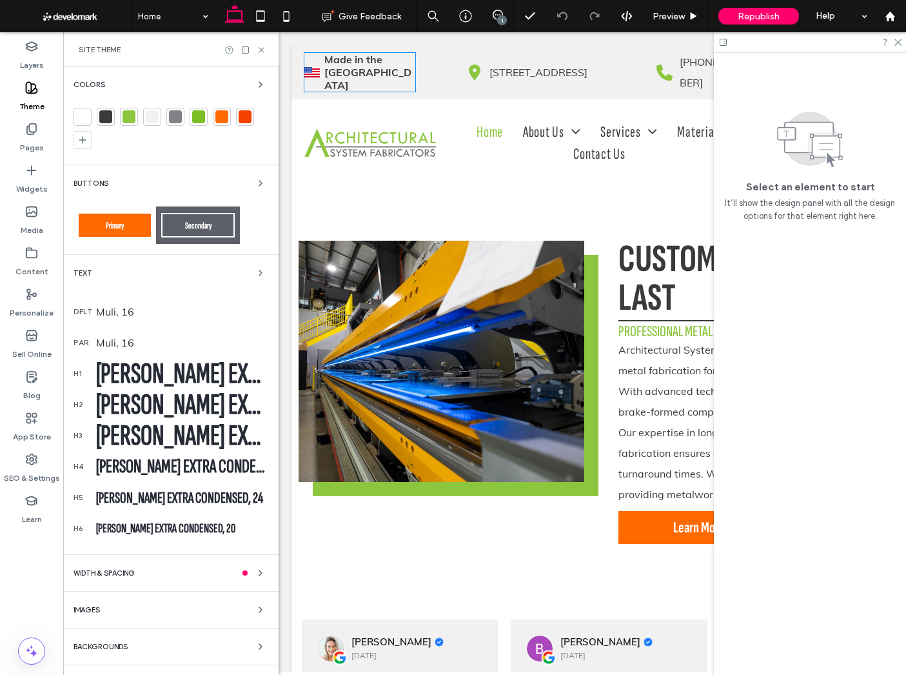
click at [101, 117] on div at bounding box center [105, 116] width 13 height 13
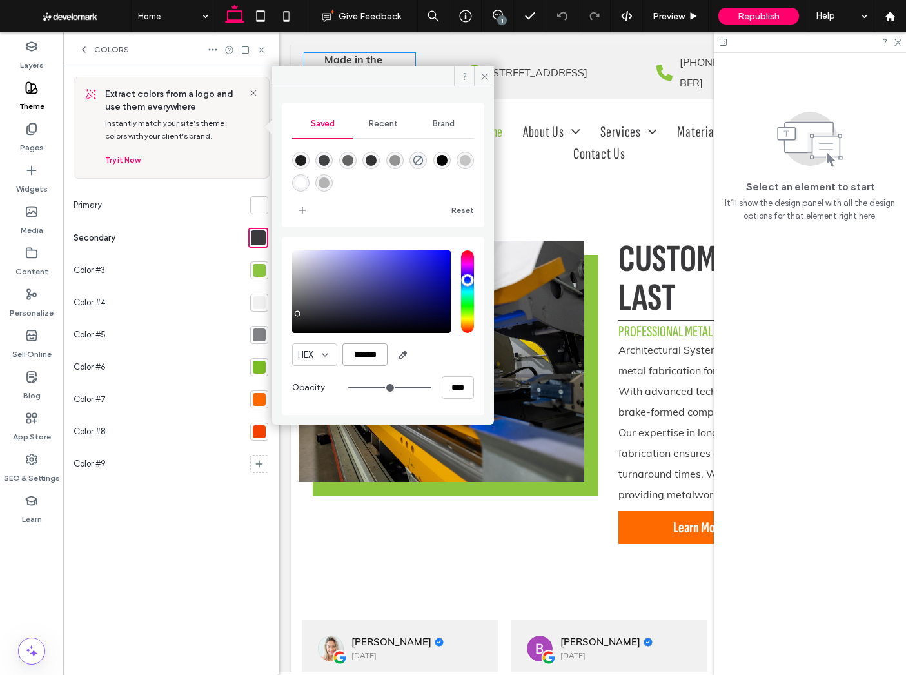
click at [365, 365] on input "*******" at bounding box center [364, 354] width 45 height 23
click at [255, 275] on div at bounding box center [259, 270] width 13 height 13
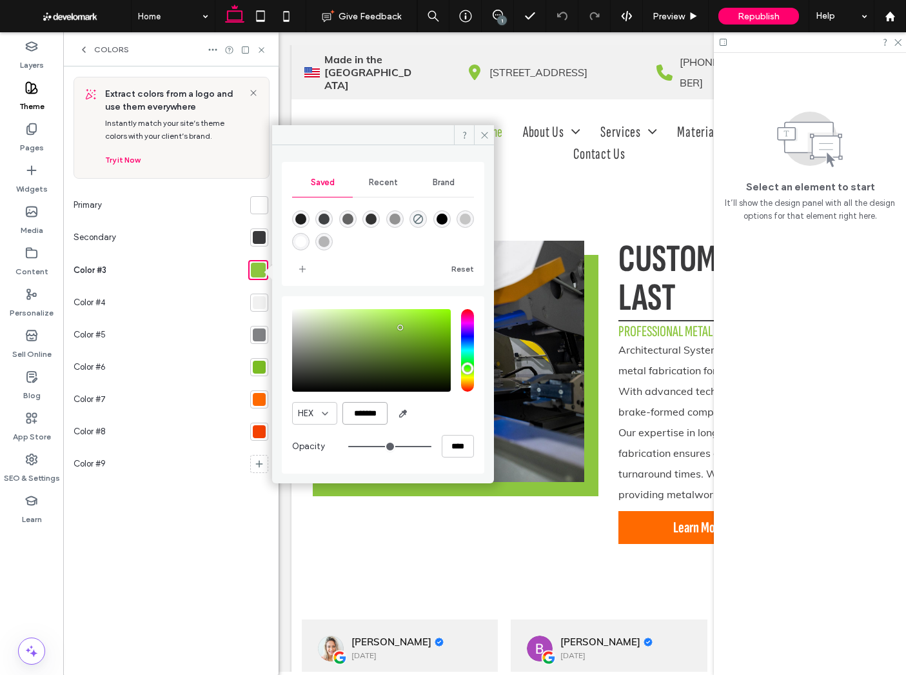
click at [353, 405] on input "*******" at bounding box center [364, 413] width 45 height 23
click at [368, 413] on input "*******" at bounding box center [364, 413] width 45 height 23
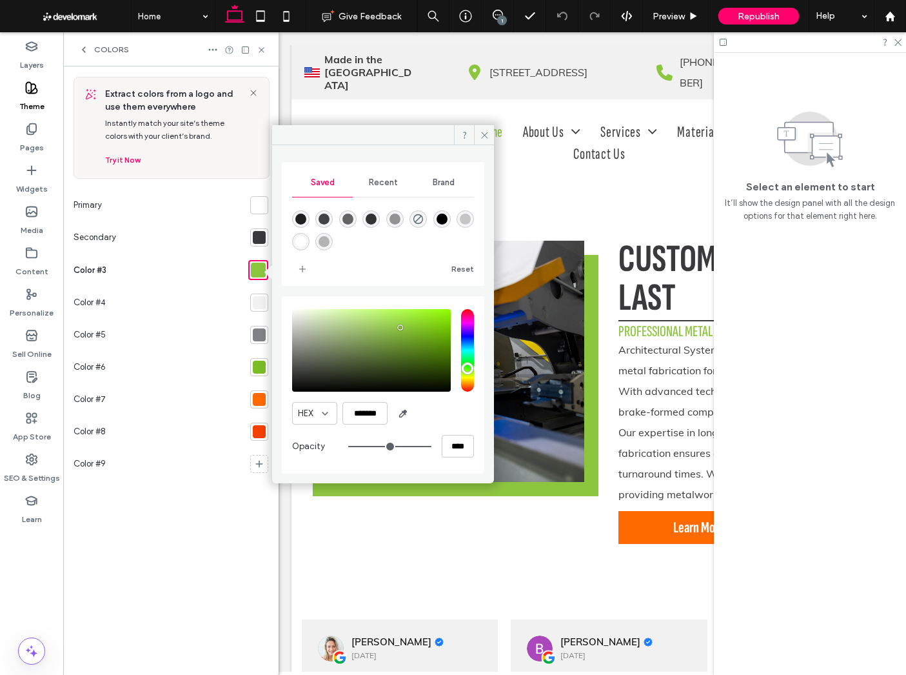
click at [262, 306] on div at bounding box center [259, 302] width 13 height 13
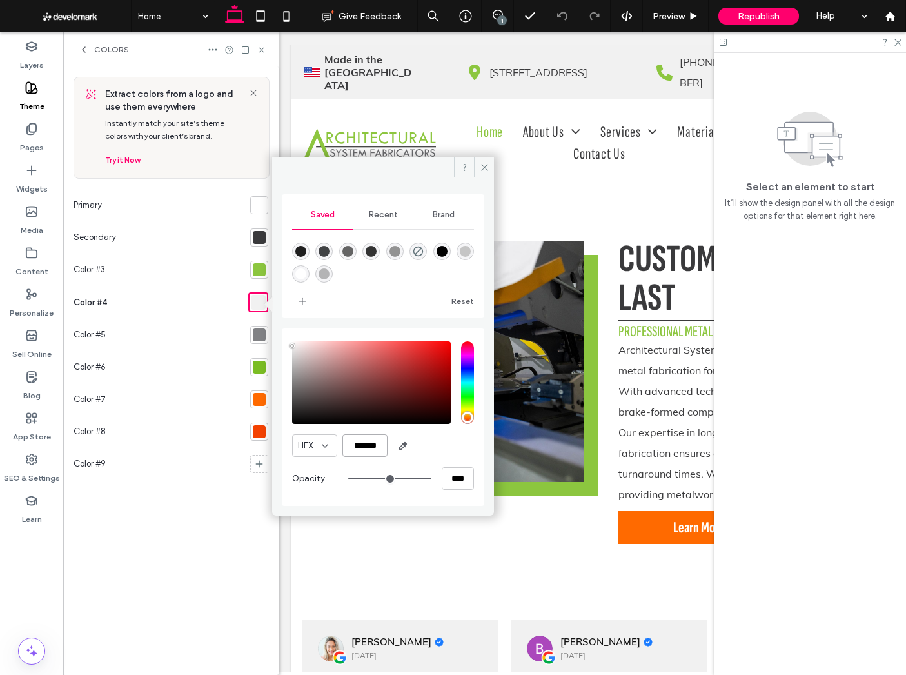
click at [365, 444] on input "*******" at bounding box center [364, 445] width 45 height 23
drag, startPoint x: 365, startPoint y: 444, endPoint x: 415, endPoint y: 460, distance: 53.0
click at [365, 444] on input "*******" at bounding box center [364, 445] width 45 height 23
click at [261, 340] on div at bounding box center [259, 334] width 13 height 13
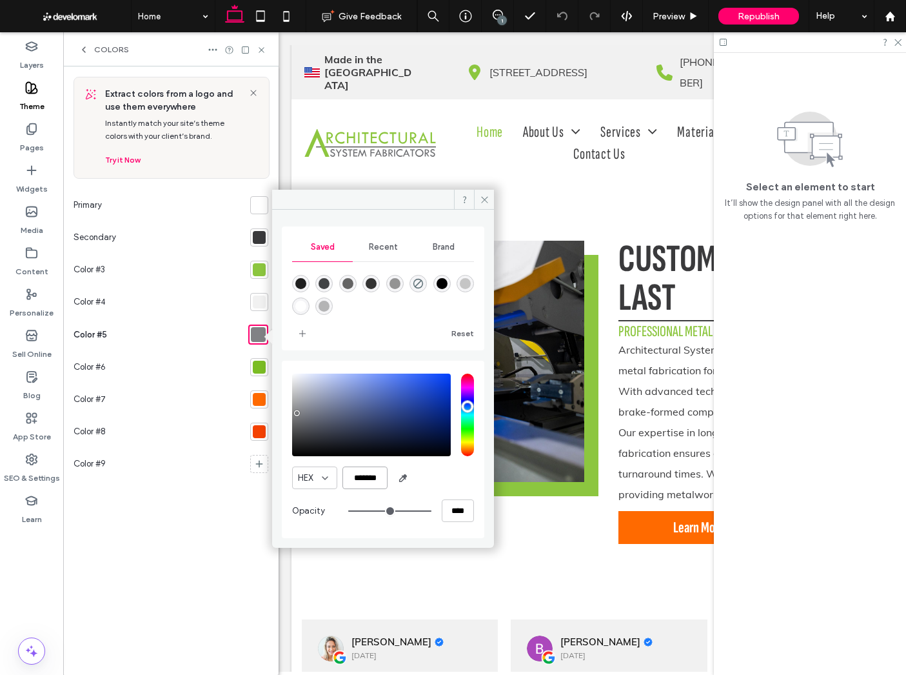
click at [368, 476] on input "*******" at bounding box center [364, 477] width 45 height 23
drag, startPoint x: 261, startPoint y: 373, endPoint x: 266, endPoint y: 381, distance: 9.2
click at [261, 373] on div at bounding box center [259, 367] width 13 height 13
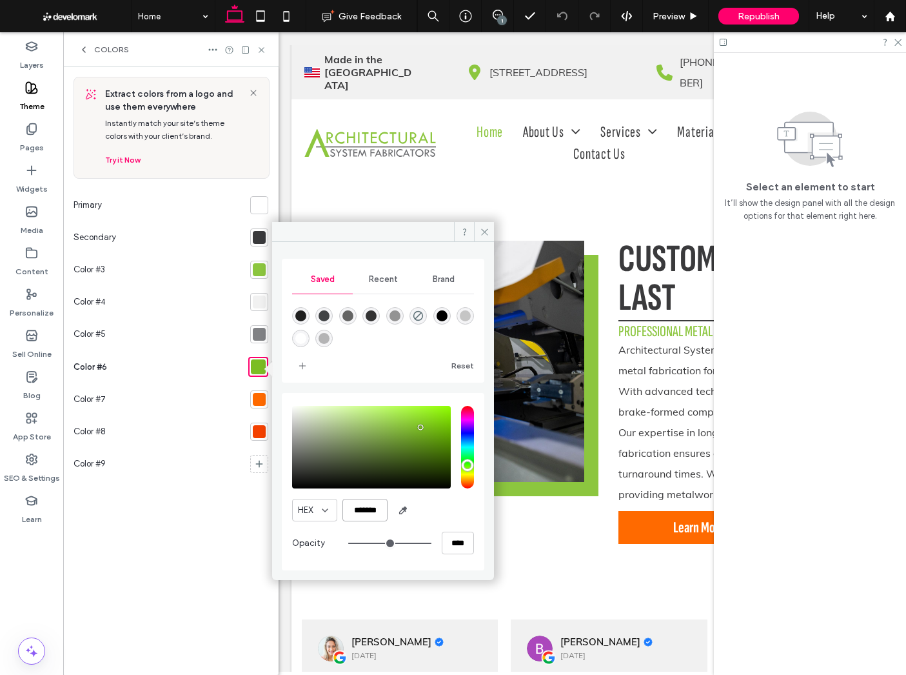
click at [378, 515] on input "*******" at bounding box center [364, 510] width 45 height 23
click at [269, 404] on div "Extract colors from a logo and use them everywhere Instantly match your site’s …" at bounding box center [170, 370] width 215 height 608
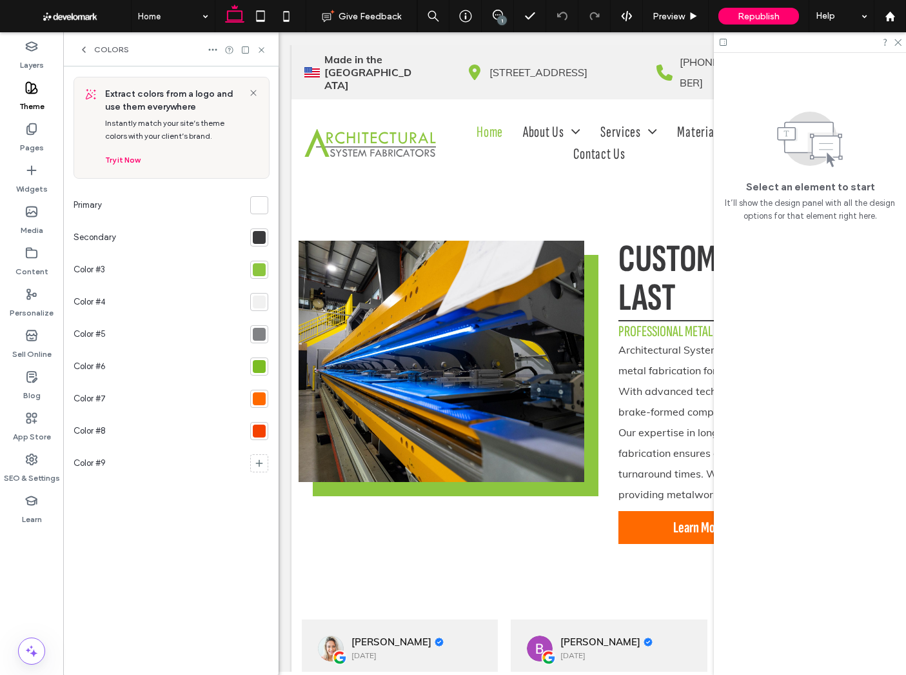
click at [263, 404] on div at bounding box center [259, 398] width 13 height 13
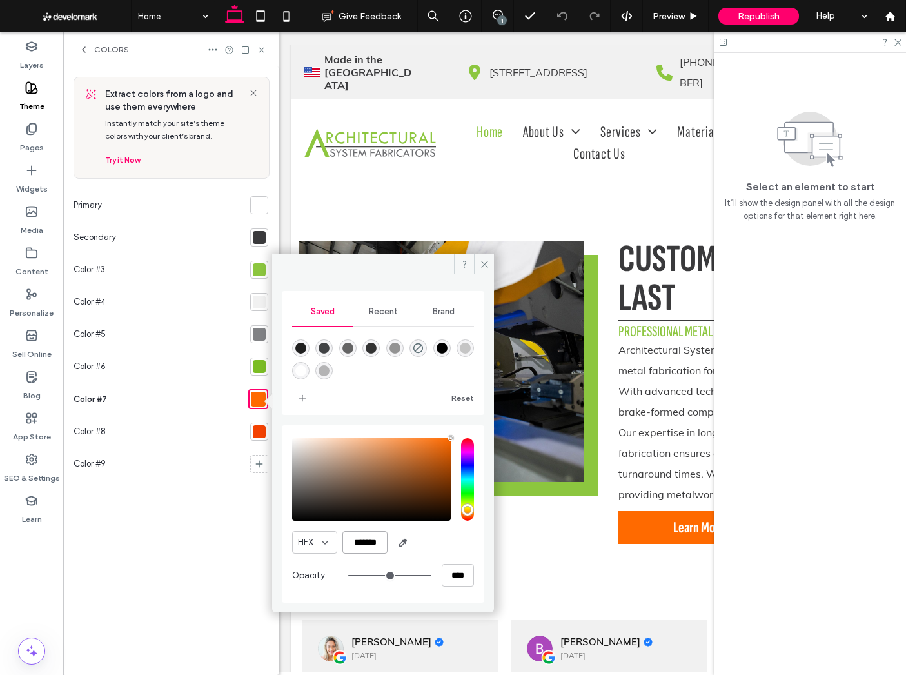
click at [371, 552] on input "*******" at bounding box center [364, 542] width 45 height 23
click at [267, 433] on div at bounding box center [259, 431] width 18 height 18
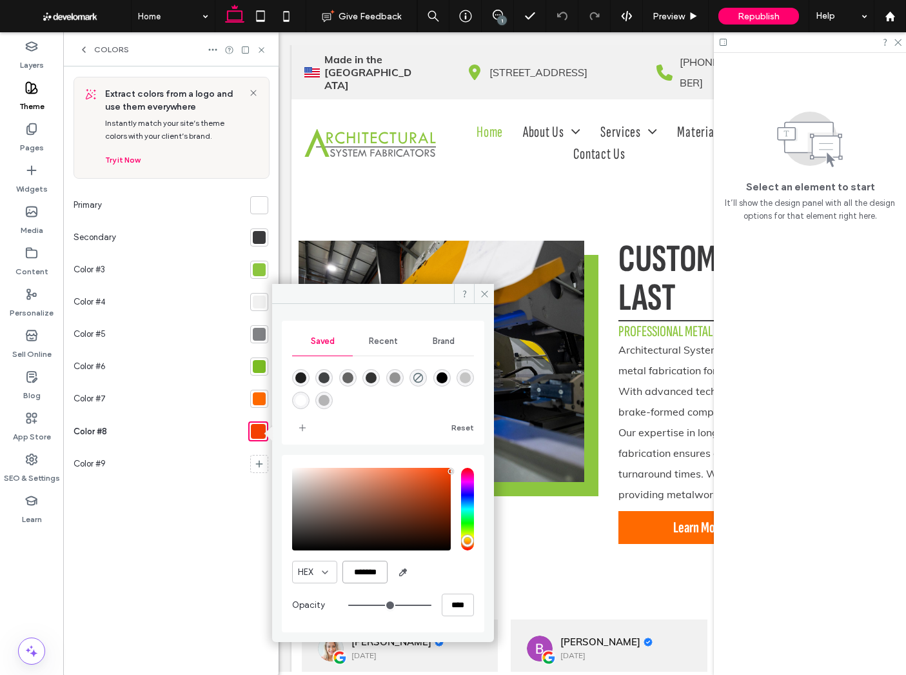
click at [375, 575] on input "*******" at bounding box center [364, 571] width 45 height 23
drag, startPoint x: 375, startPoint y: 575, endPoint x: 370, endPoint y: 513, distance: 62.7
click at [375, 575] on input "*******" at bounding box center [364, 571] width 45 height 23
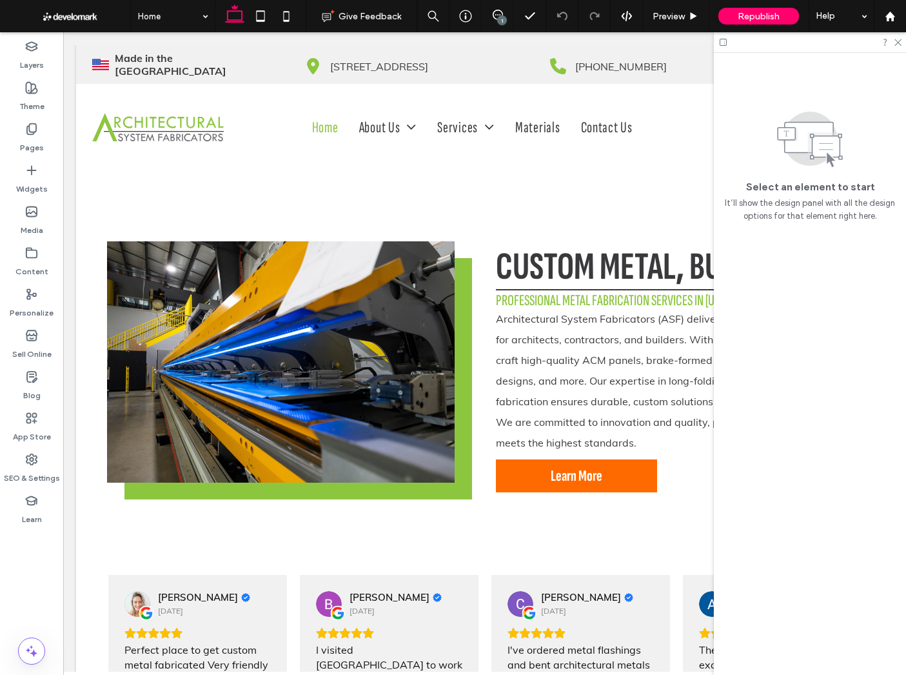
click at [893, 43] on icon at bounding box center [897, 41] width 8 height 8
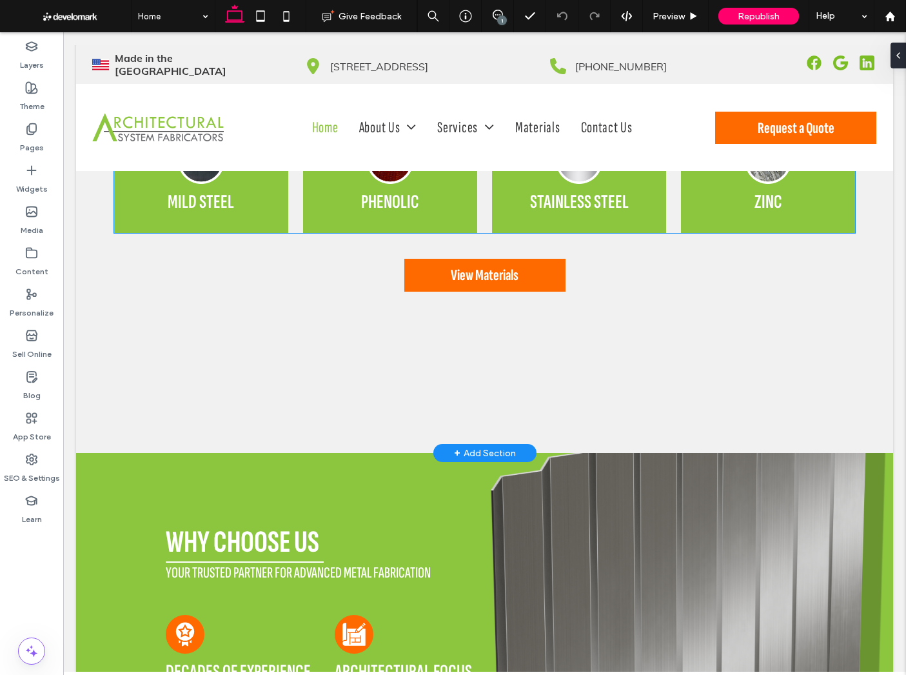
scroll to position [3888, 0]
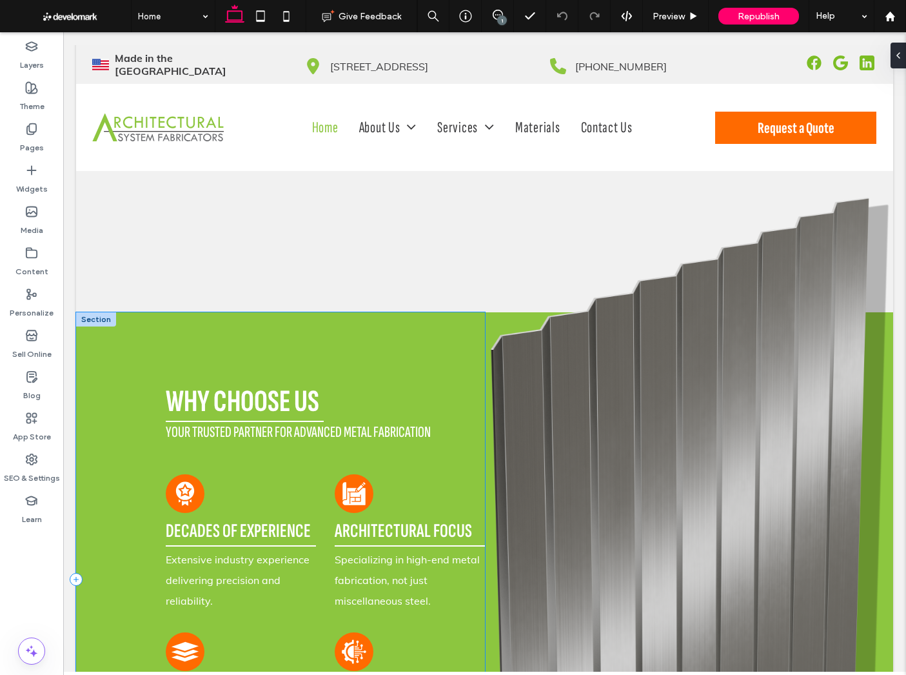
click at [88, 337] on div "why choose us Your trusted partner for advanced metal fabrication Decades of Ex…" at bounding box center [280, 579] width 409 height 534
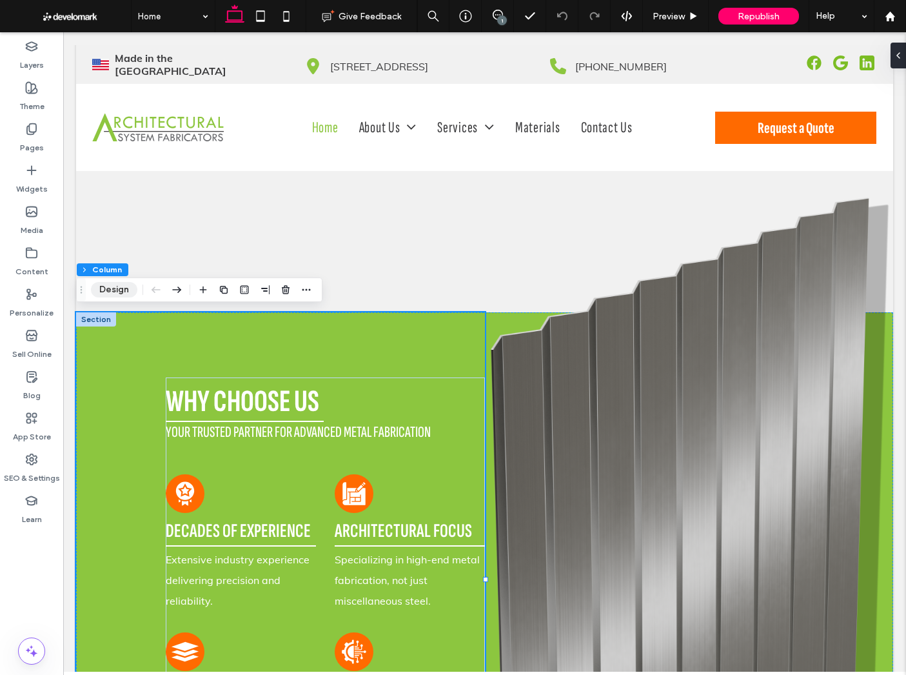
click at [123, 287] on button "Design" at bounding box center [114, 289] width 46 height 15
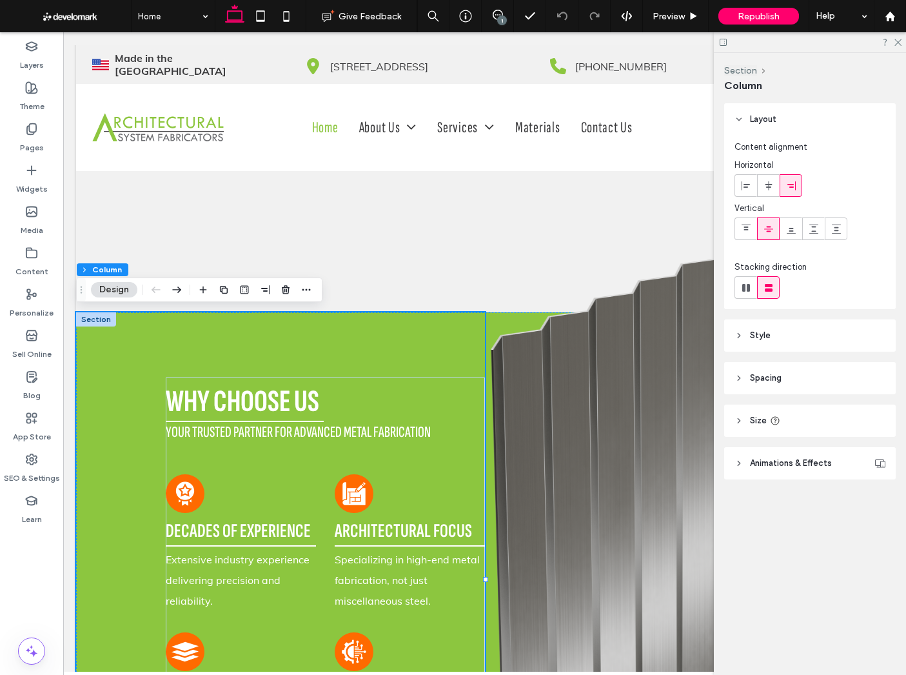
click at [815, 338] on header "Style" at bounding box center [810, 335] width 172 height 32
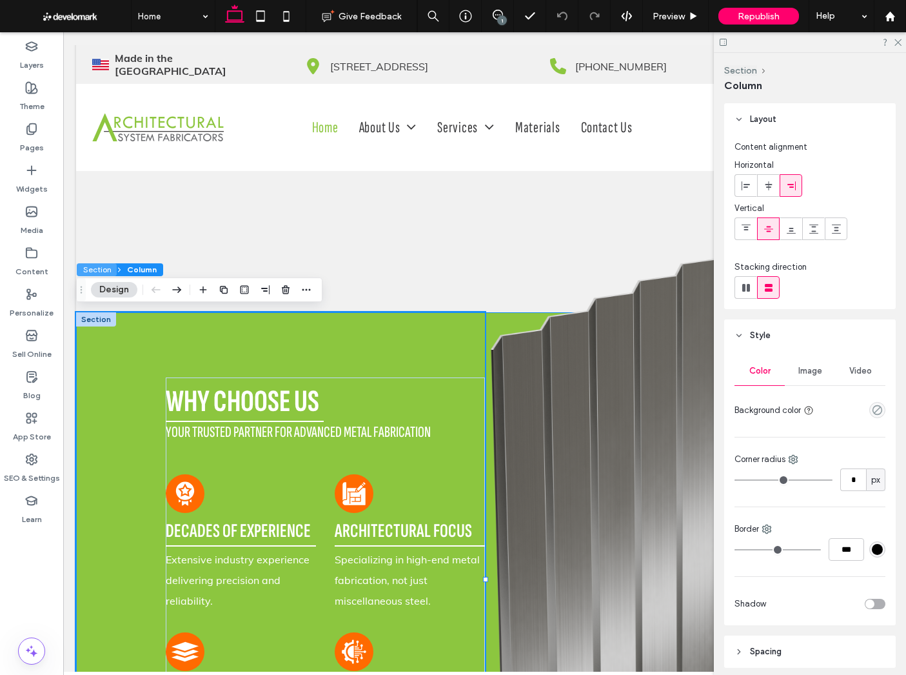
click at [97, 268] on button "Section" at bounding box center [97, 269] width 40 height 13
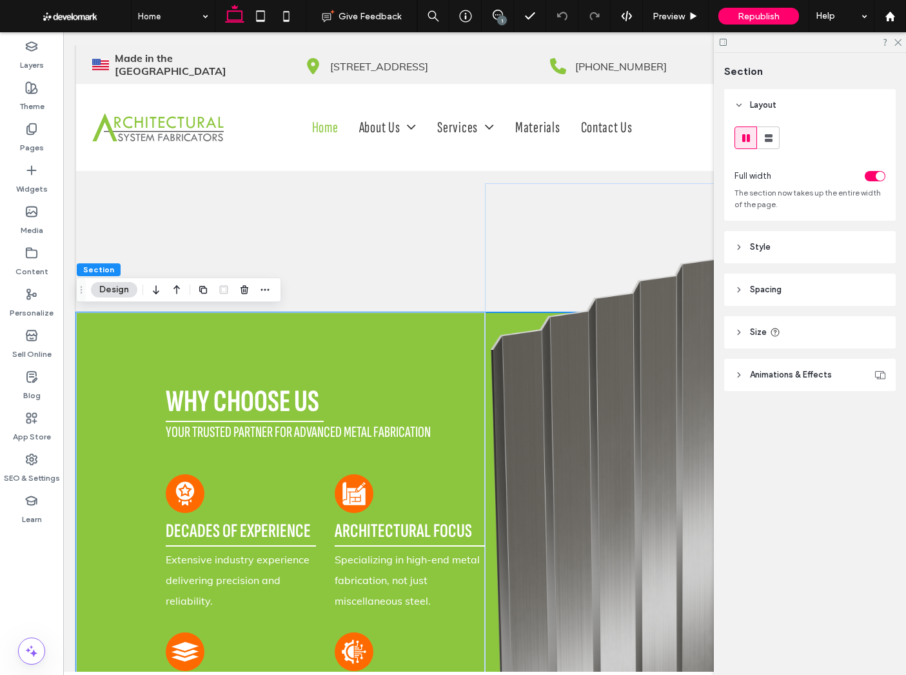
drag, startPoint x: 811, startPoint y: 256, endPoint x: 805, endPoint y: 286, distance: 31.0
click at [811, 256] on header "Style" at bounding box center [810, 247] width 172 height 32
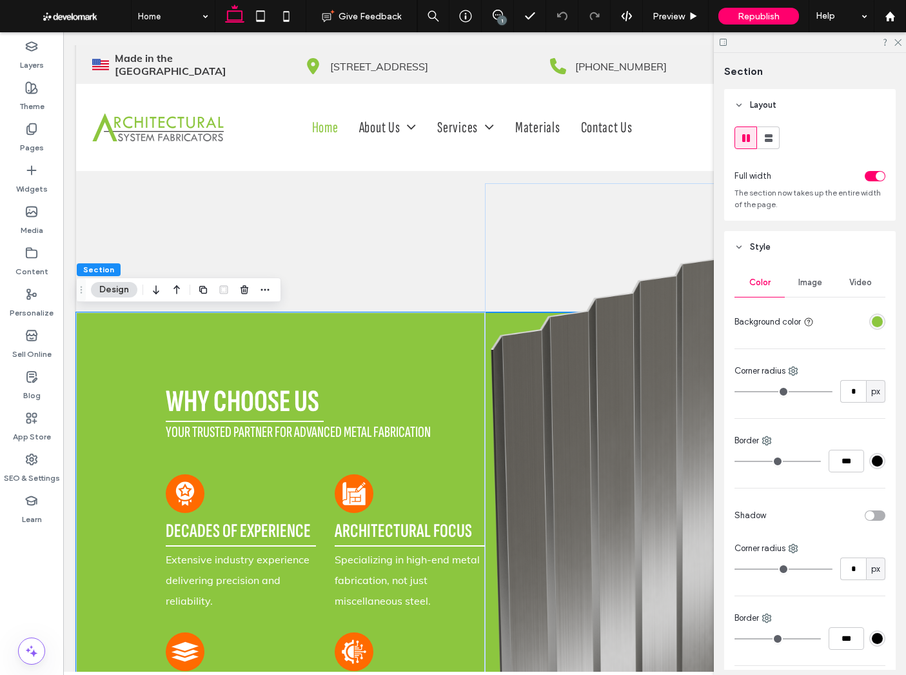
click at [869, 316] on div at bounding box center [852, 321] width 66 height 23
click at [873, 318] on div "rgba(140, 198, 63, 1)" at bounding box center [877, 321] width 11 height 11
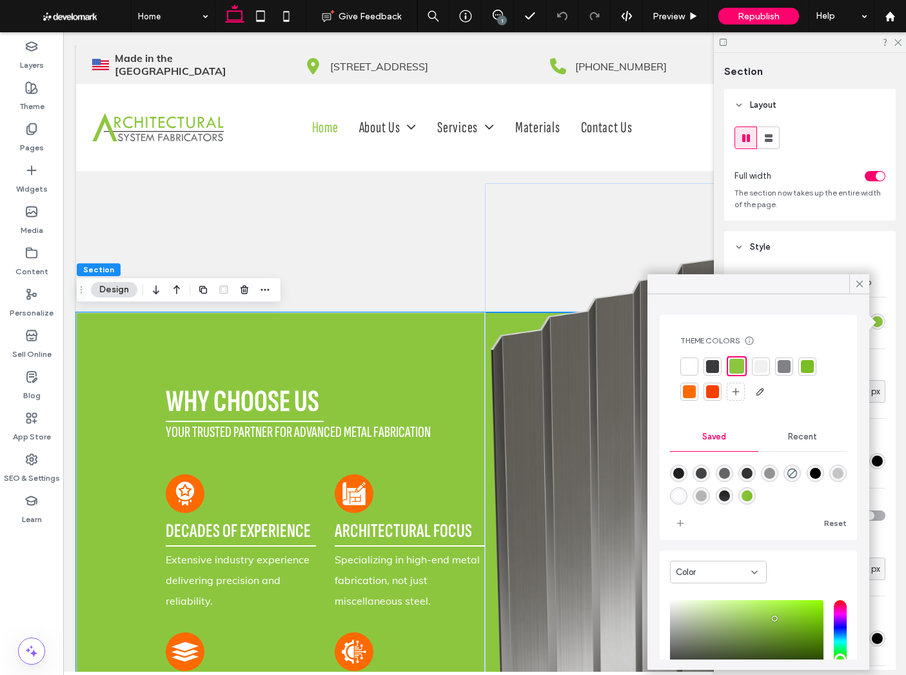
click at [856, 280] on icon at bounding box center [860, 284] width 12 height 12
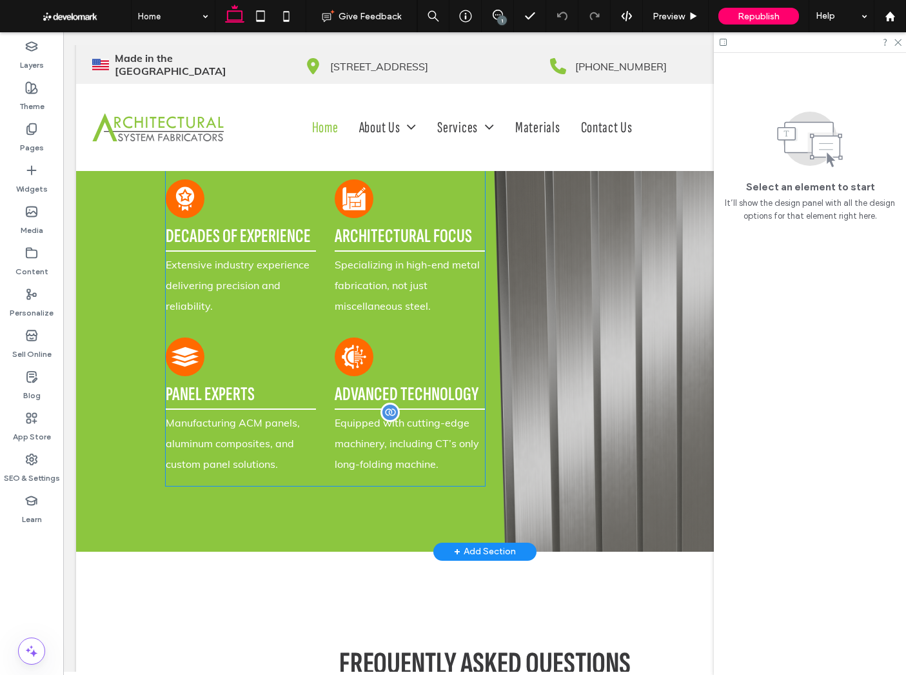
scroll to position [4168, 0]
